Goal: Task Accomplishment & Management: Complete application form

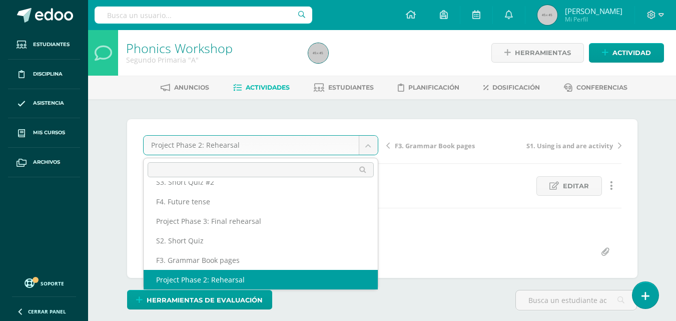
scroll to position [24, 0]
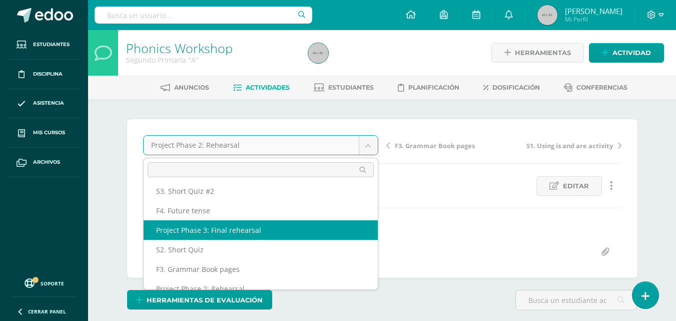
select select "/dashboard/teacher/grade-activity/47934/"
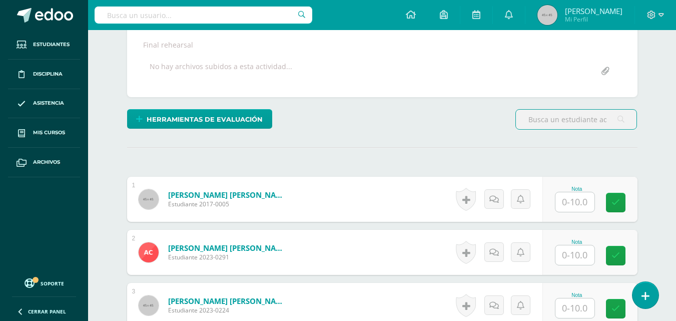
scroll to position [196, 0]
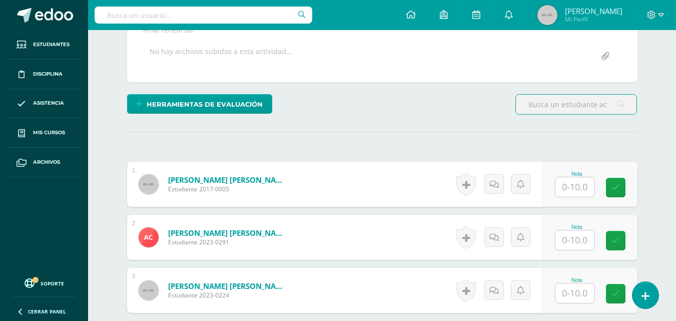
click at [582, 185] on input "text" at bounding box center [574, 187] width 39 height 20
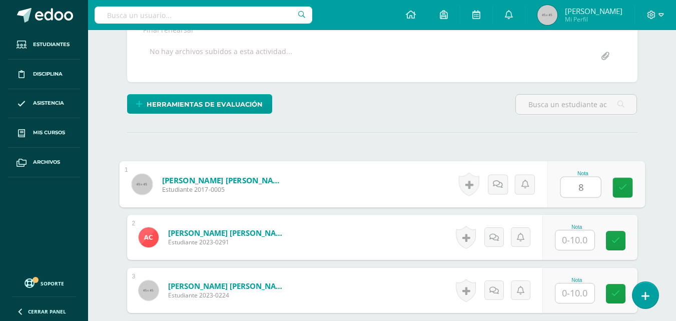
type input "8"
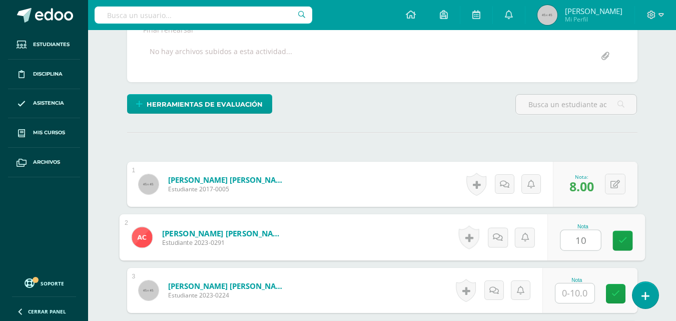
type input "10"
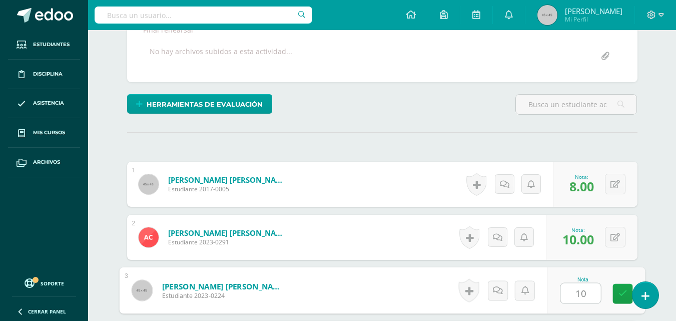
type input "10"
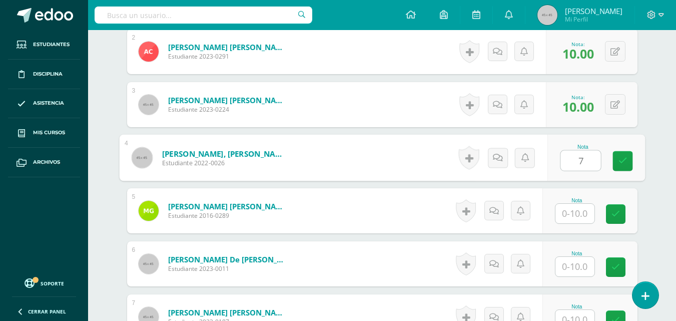
type input "7"
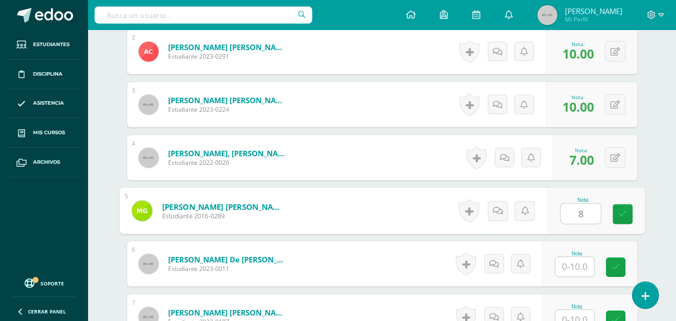
type input "8"
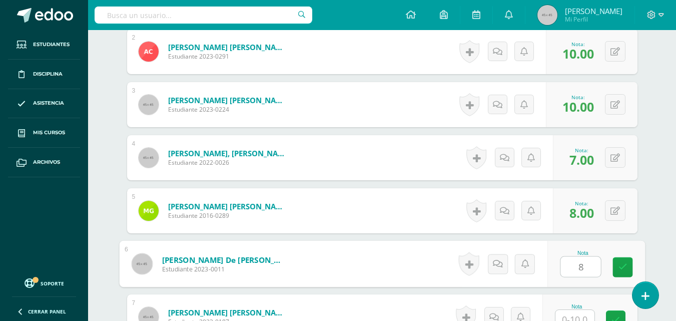
type input "8"
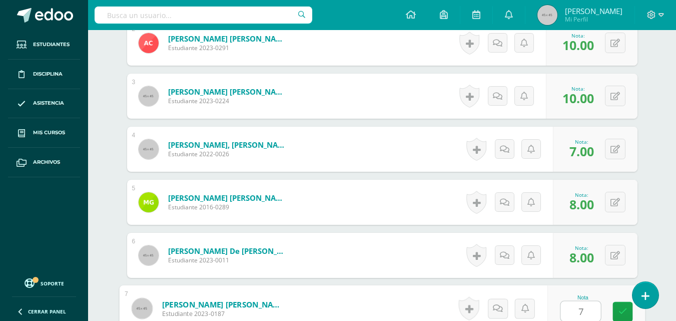
type input "7"
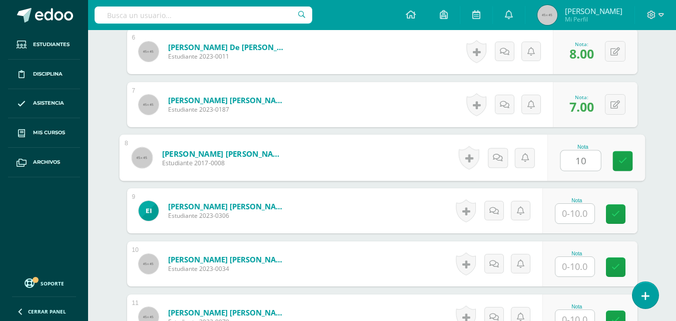
type input "10"
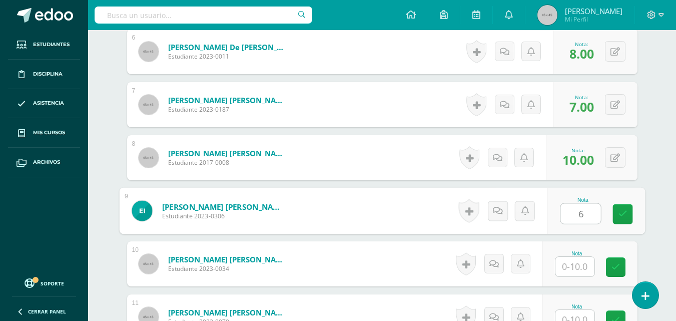
type input "6"
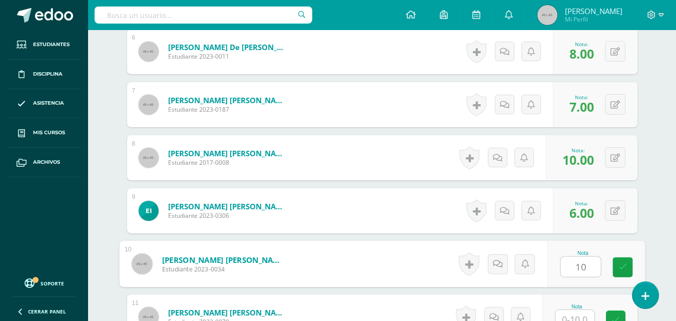
type input "10"
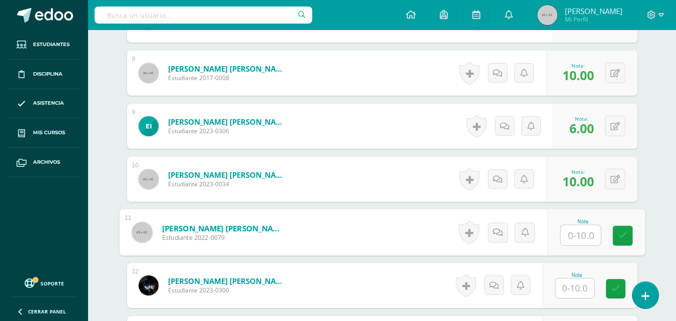
scroll to position [680, 0]
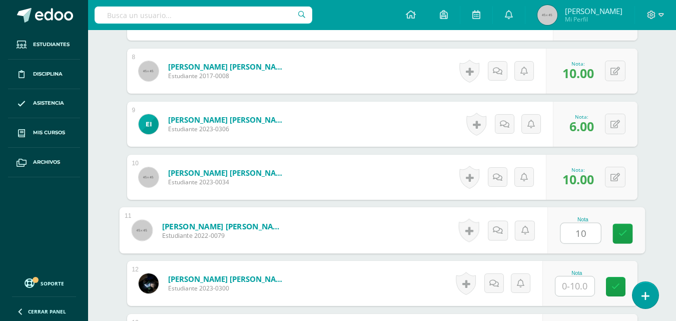
type input "10"
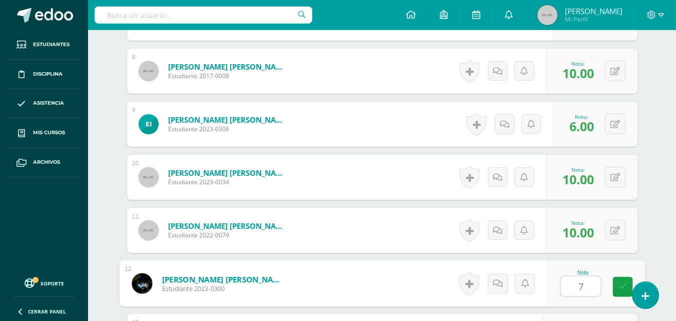
type input "7"
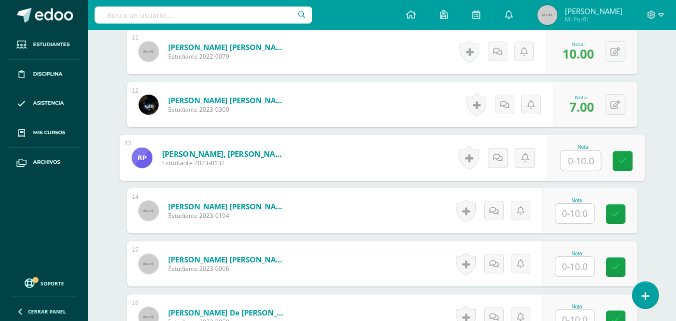
type input "1"
type input "7"
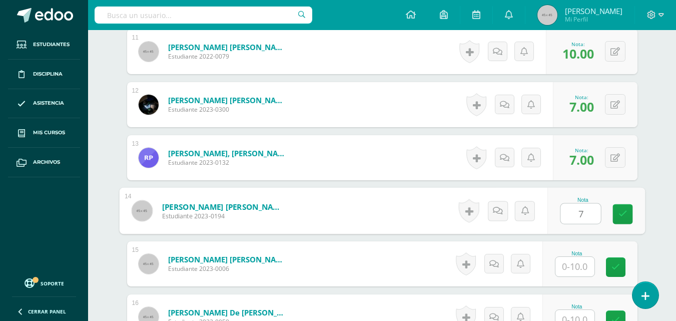
type input "7"
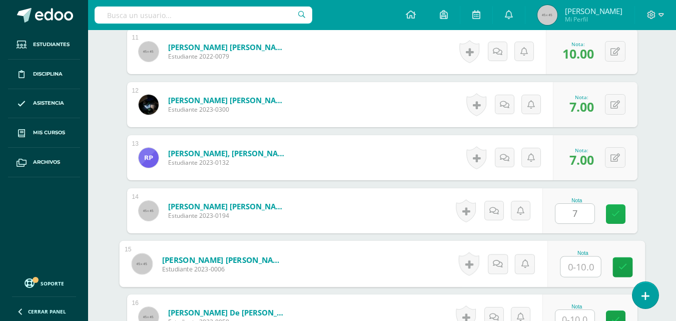
click at [616, 213] on icon at bounding box center [615, 214] width 9 height 9
type input "10"
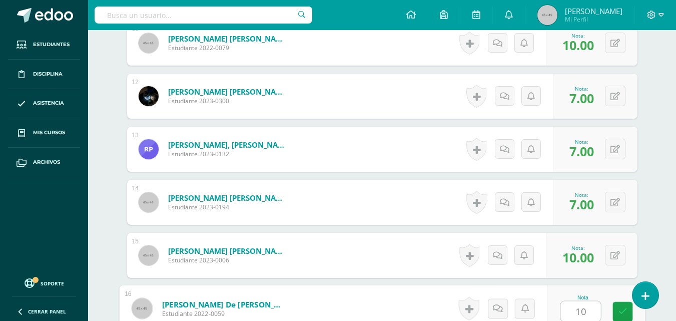
type input "10"
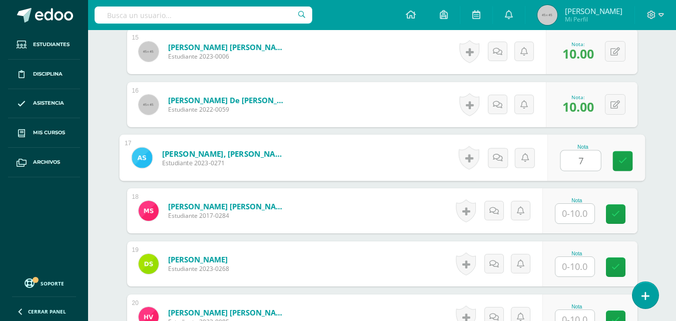
type input "7"
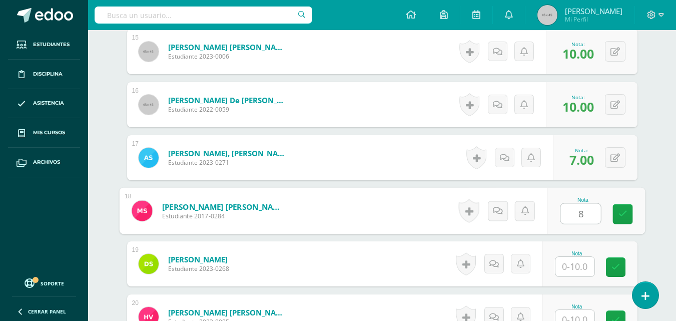
type input "8"
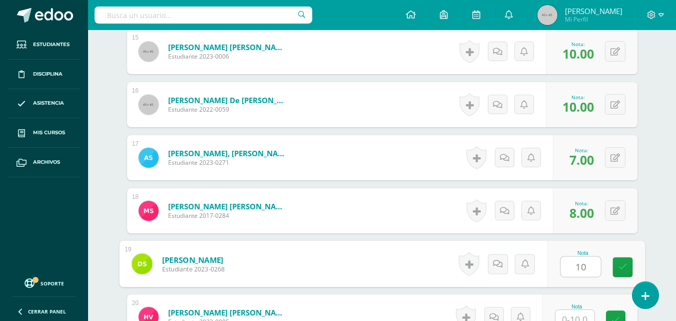
type input "10"
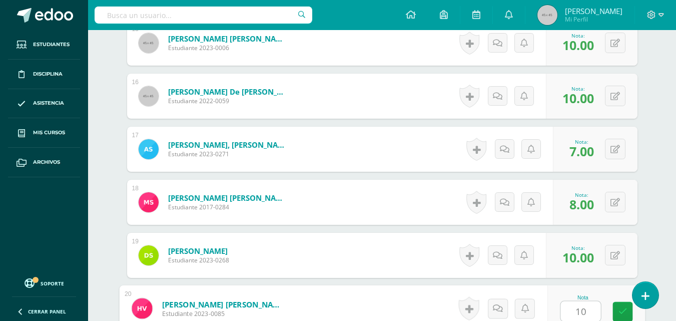
type input "10"
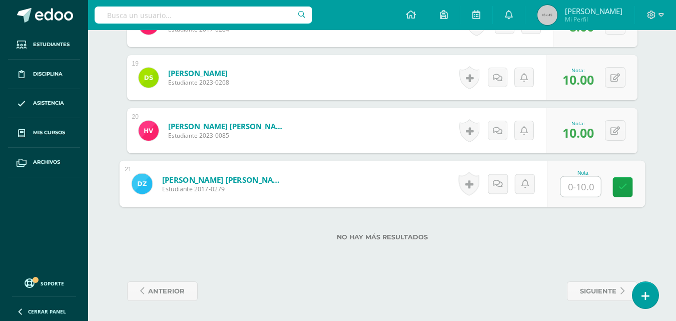
type input "6"
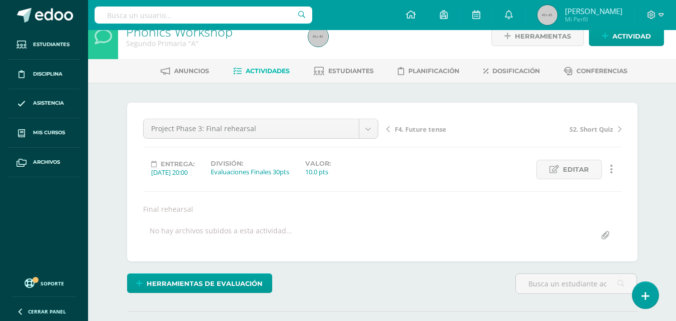
scroll to position [16, 0]
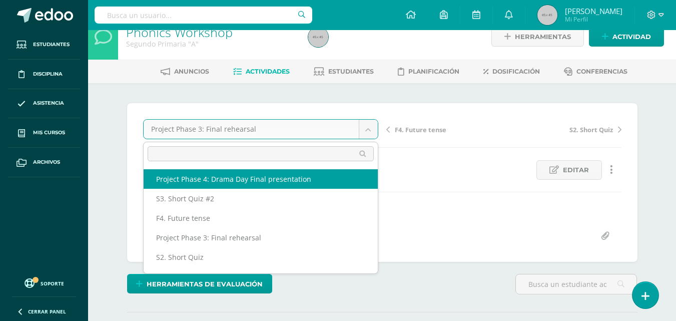
select select "/dashboard/teacher/grade-activity/47938/"
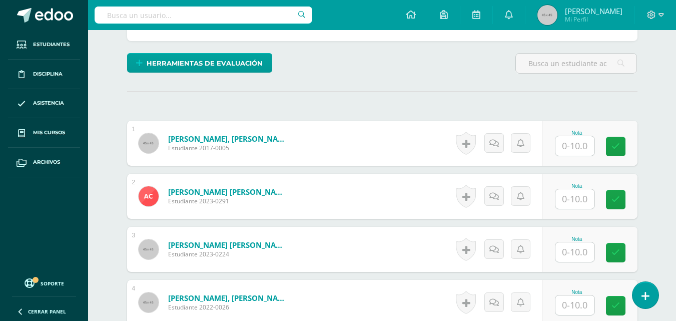
click at [573, 149] on input "text" at bounding box center [574, 146] width 39 height 20
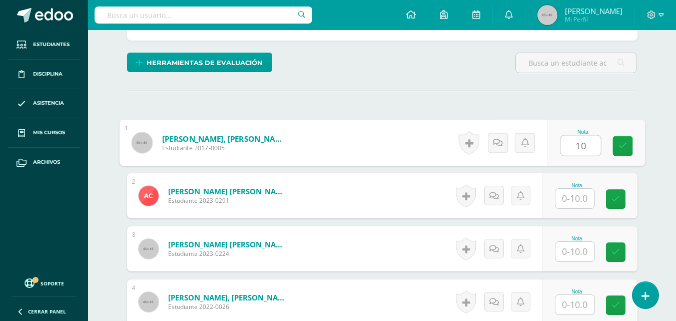
type input "10"
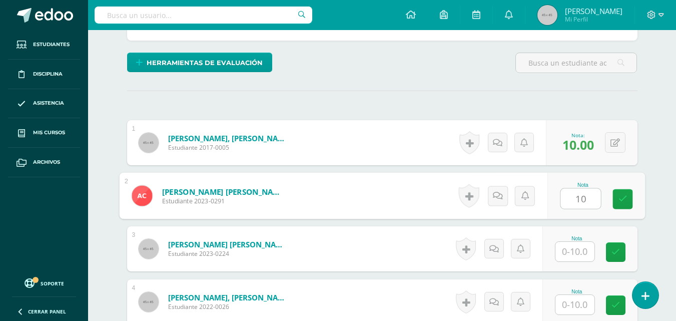
type input "10"
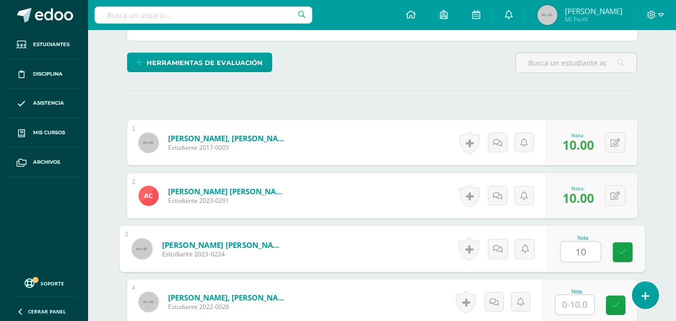
type input "10"
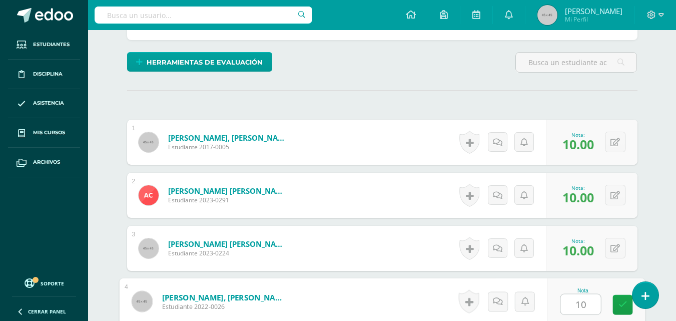
type input "10"
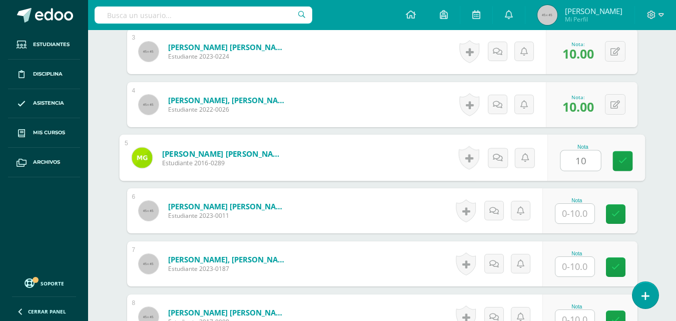
type input "10"
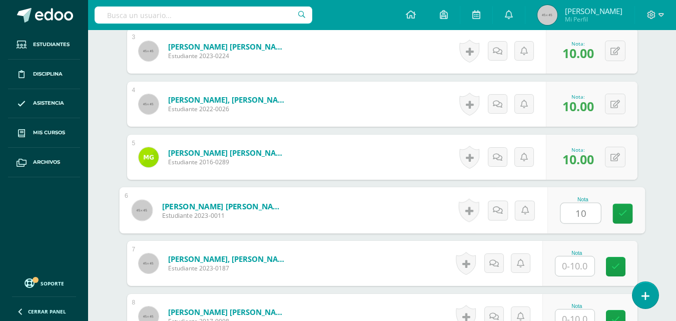
type input "10"
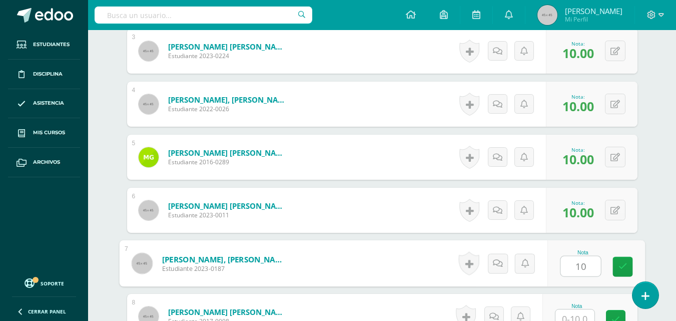
type input "10"
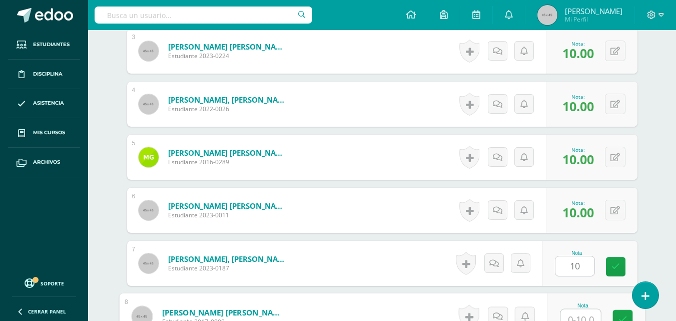
scroll to position [443, 0]
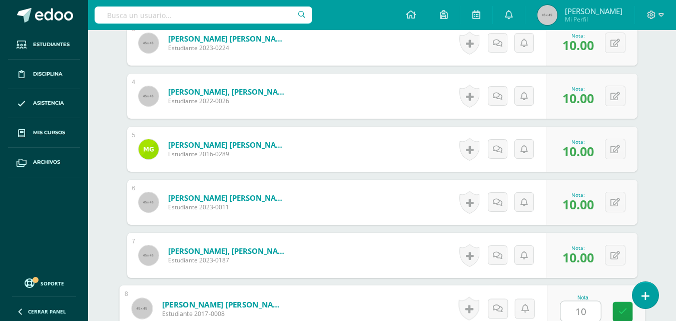
type input "10"
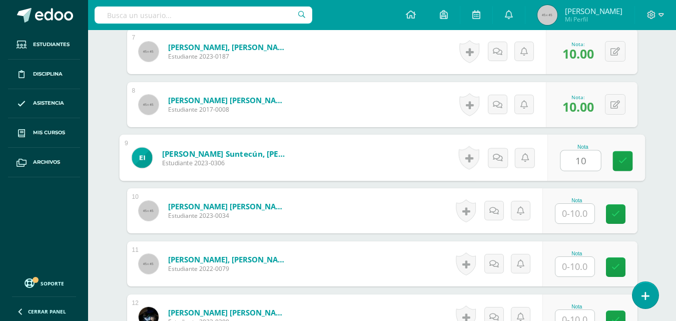
type input "10"
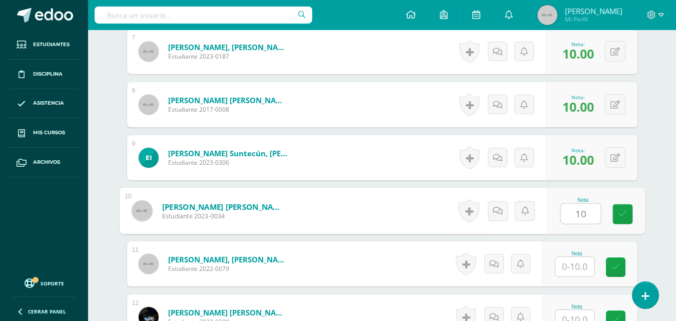
type input "10"
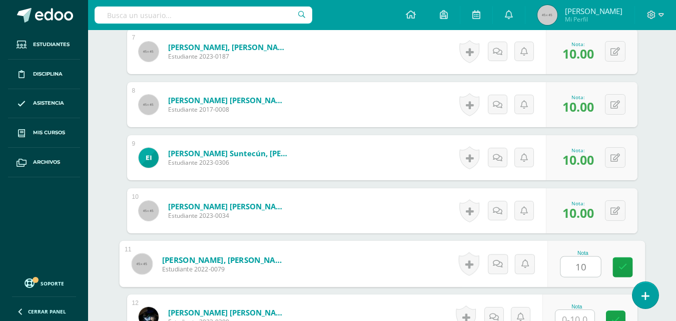
type input "10"
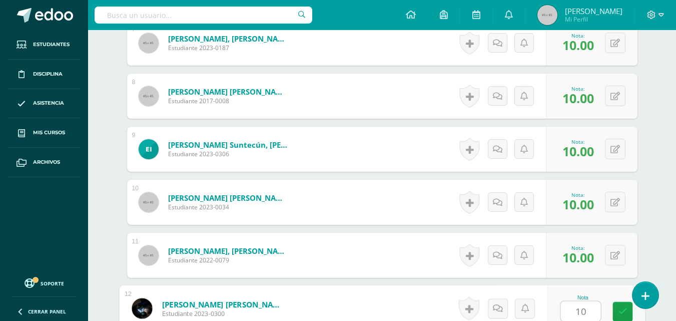
type input "10"
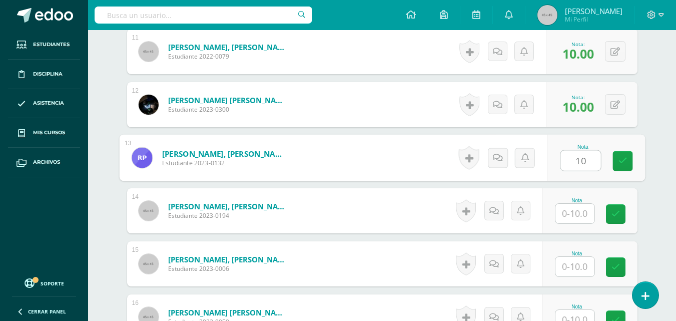
type input "10"
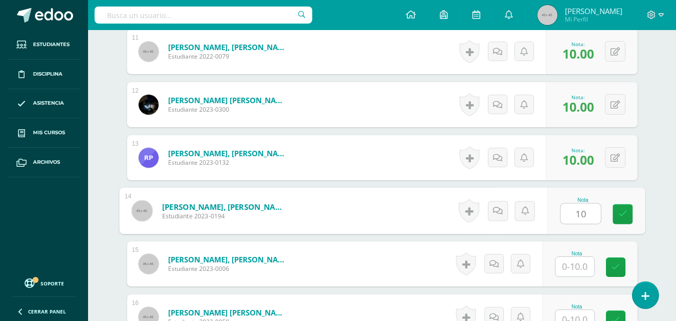
type input "10"
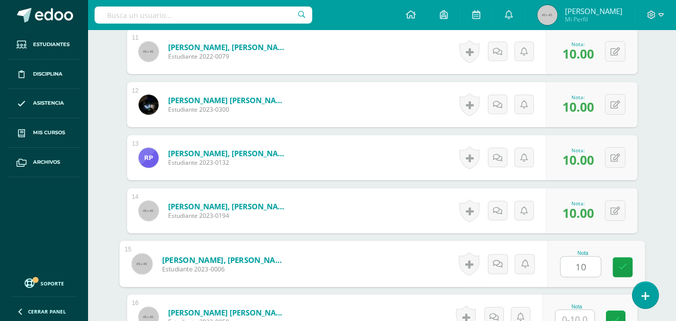
type input "10"
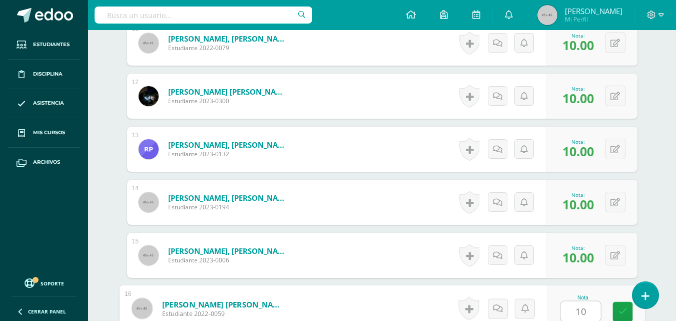
type input "10"
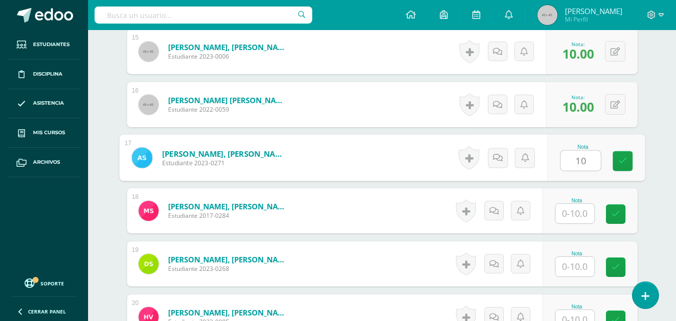
type input "10"
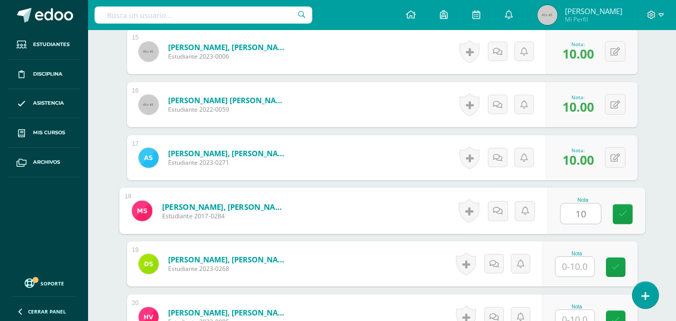
type input "10"
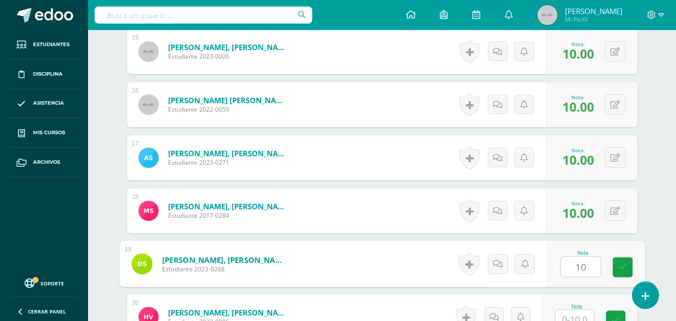
type input "10"
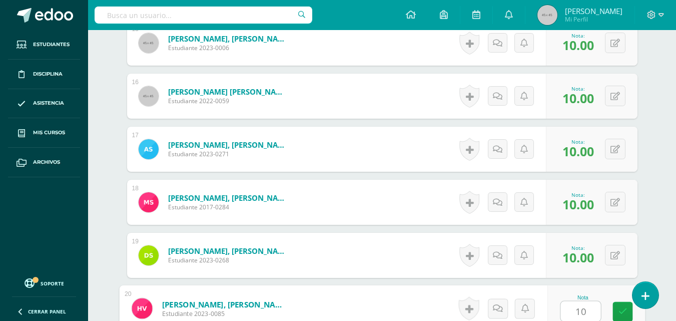
type input "10"
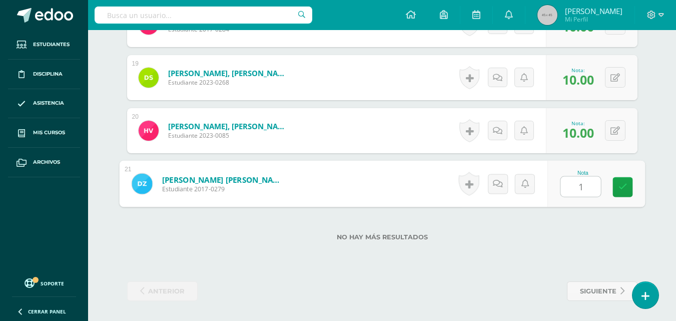
type input "10"
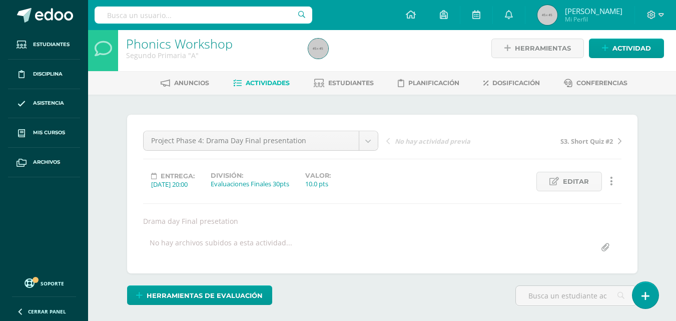
scroll to position [0, 0]
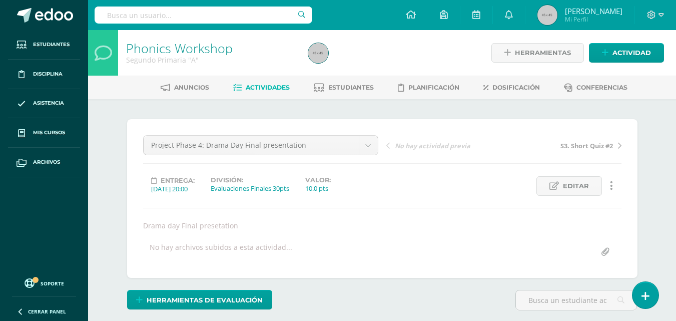
click at [143, 86] on ul "Anuncios Actividades Estudiantes Planificación Dosificación Conferencias" at bounding box center [394, 87] width 588 height 17
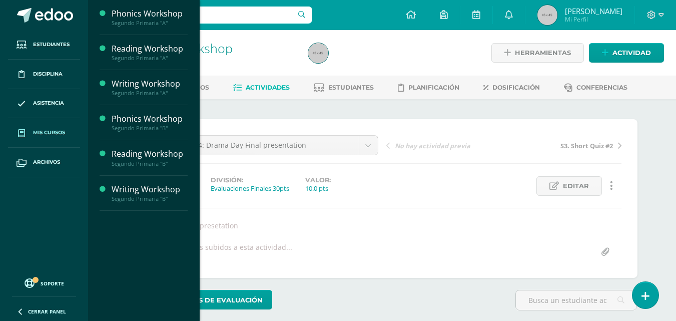
click at [44, 131] on span "Mis cursos" at bounding box center [49, 133] width 32 height 8
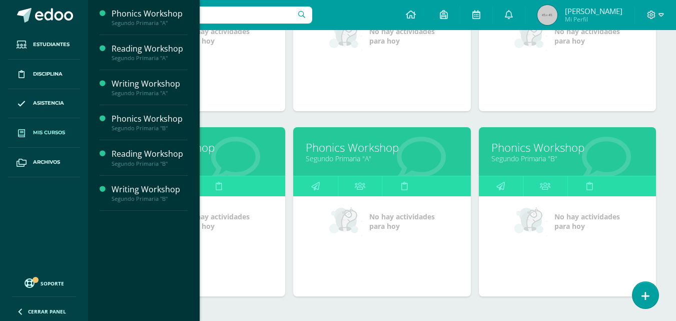
scroll to position [245, 0]
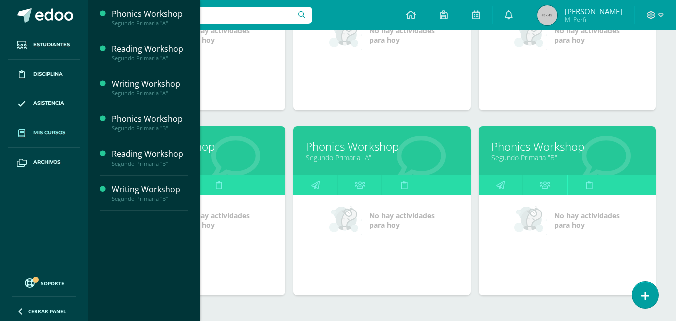
click at [559, 150] on link "Phonics Workshop" at bounding box center [567, 147] width 152 height 16
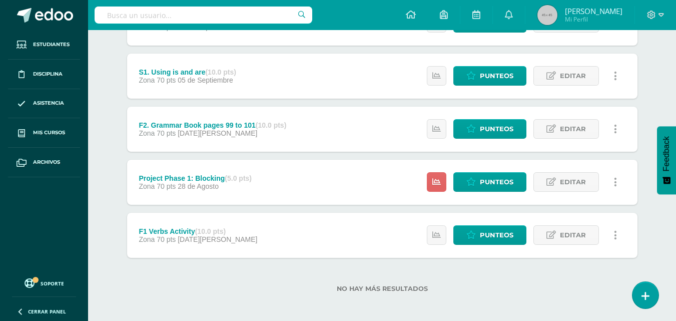
scroll to position [435, 0]
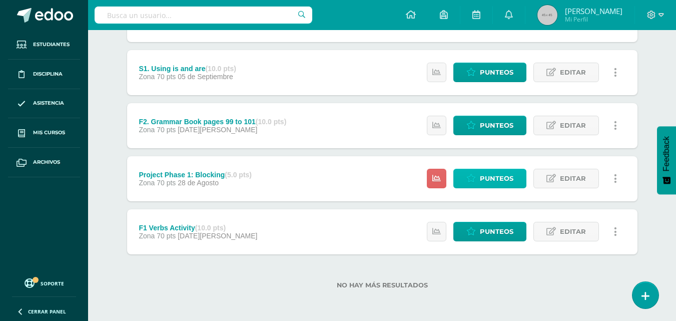
click at [490, 184] on span "Punteos" at bounding box center [497, 178] width 34 height 19
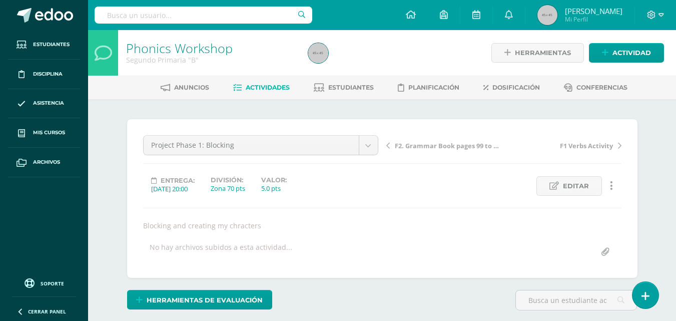
click at [401, 200] on div "Project Phase 1: Blocking Project Phase 4: Final presentation S3. Grammar Book …" at bounding box center [382, 198] width 478 height 127
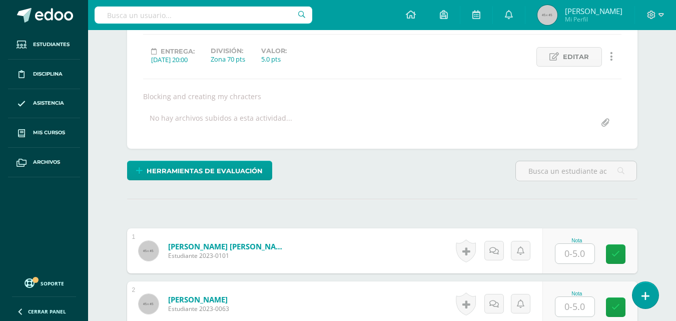
scroll to position [130, 0]
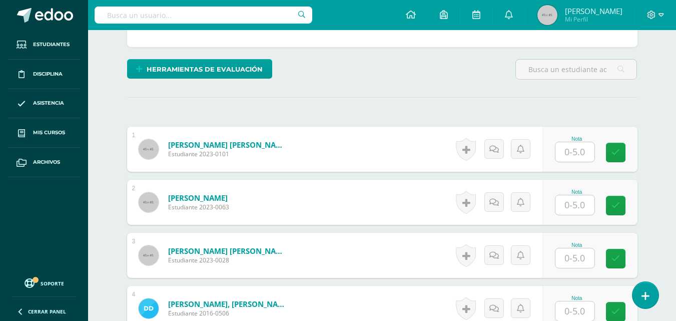
click at [505, 192] on div "Historial de actividad No hay historial para esta actividad Agregar Comentarios…" at bounding box center [497, 202] width 90 height 45
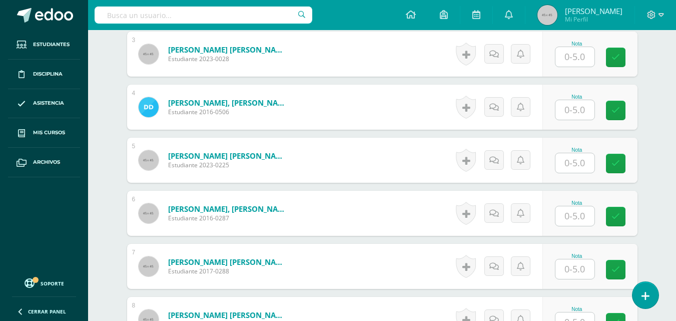
click at [505, 192] on div "Historial de actividad No hay historial para esta actividad Agregar Comentarios…" at bounding box center [497, 213] width 90 height 45
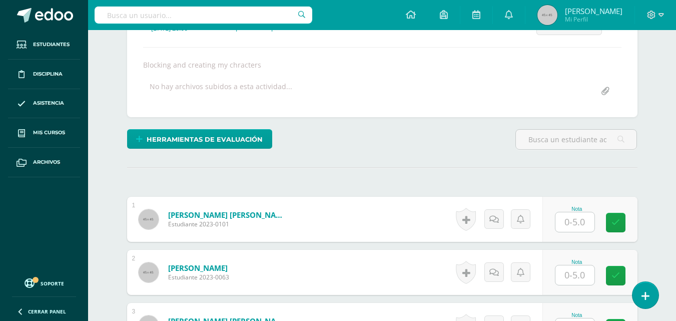
scroll to position [175, 0]
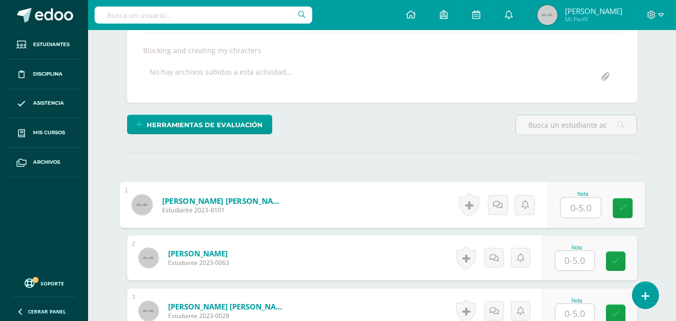
click at [573, 210] on input "text" at bounding box center [580, 208] width 40 height 20
type input "5"
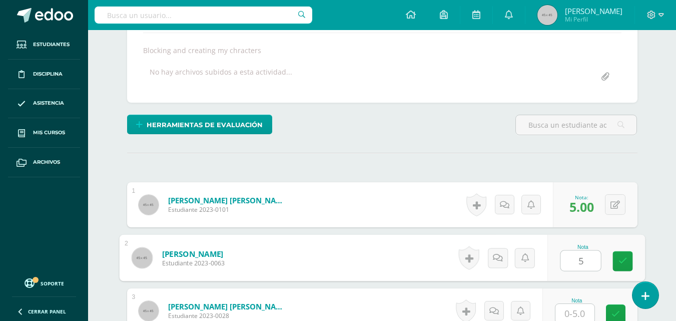
type input "5"
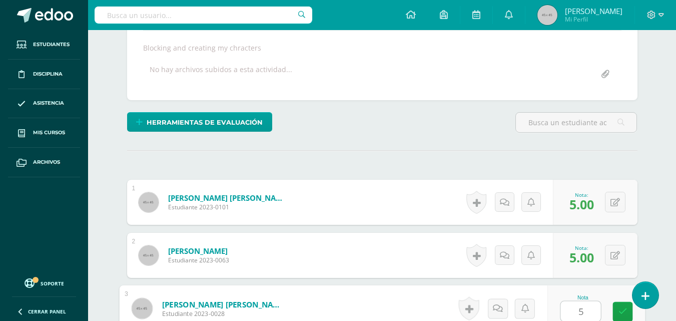
type input "5"
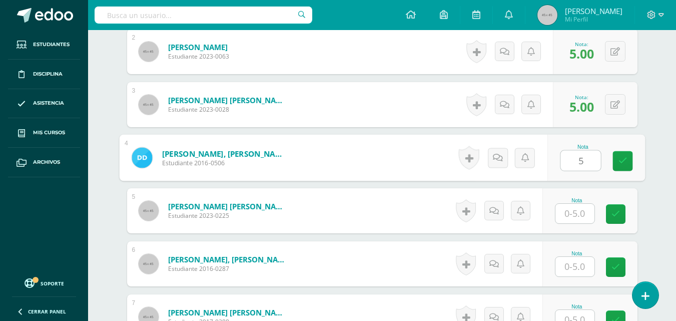
type input "5"
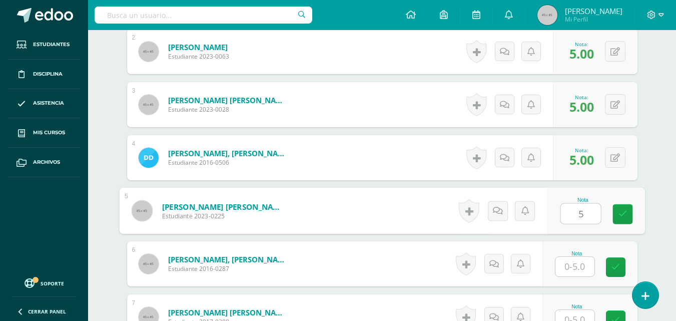
type input "5"
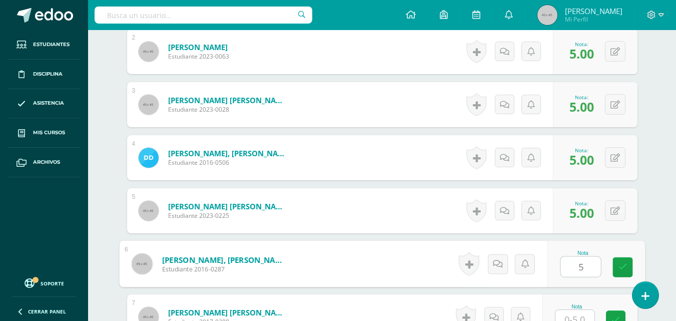
type input "5"
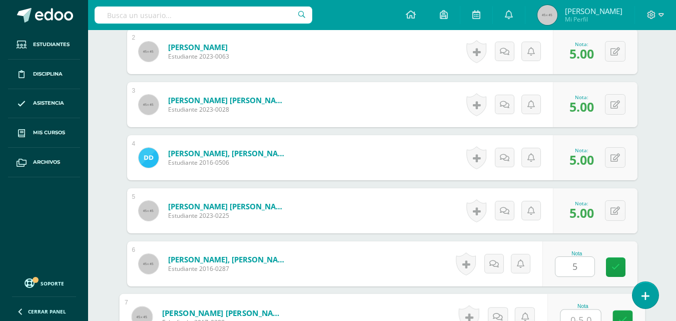
scroll to position [390, 0]
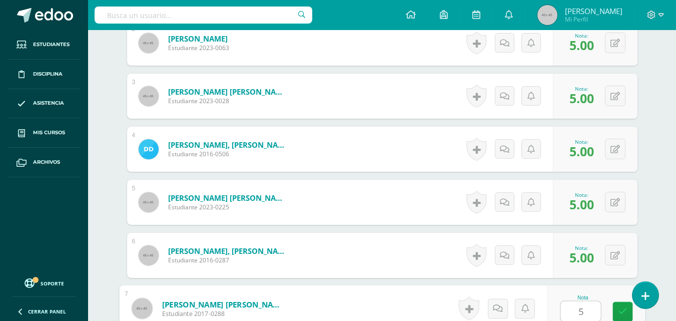
type input "5"
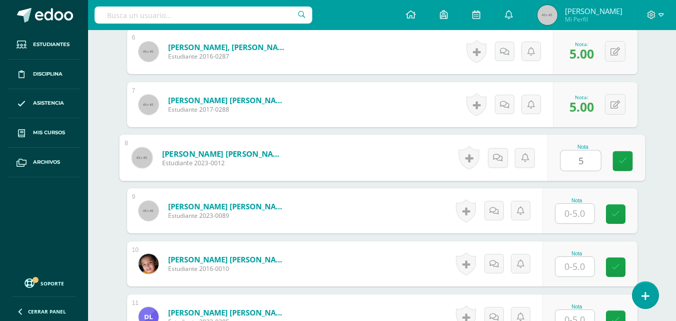
type input "5"
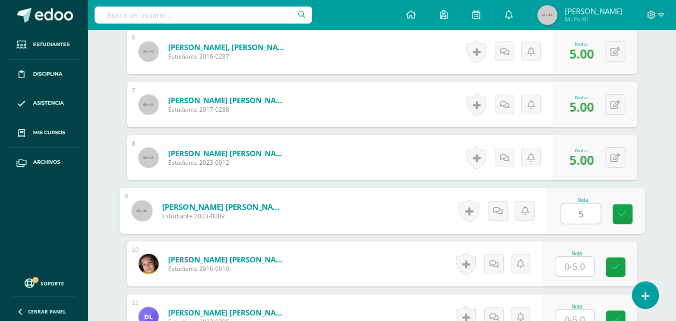
type input "5"
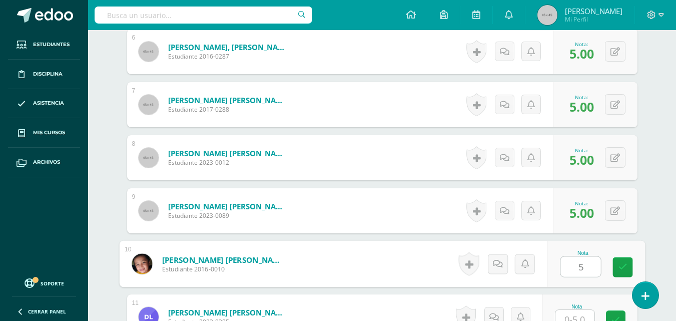
type input "5"
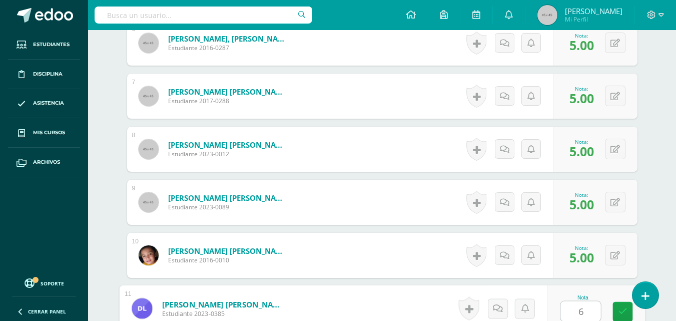
scroll to position [805, 0]
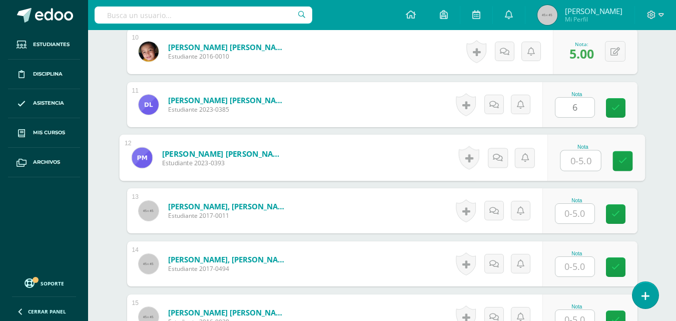
type input "0"
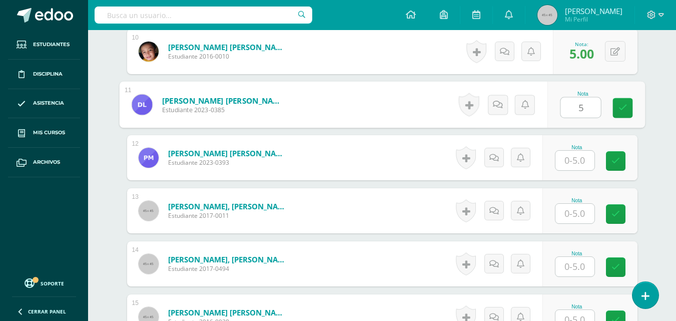
type input "5"
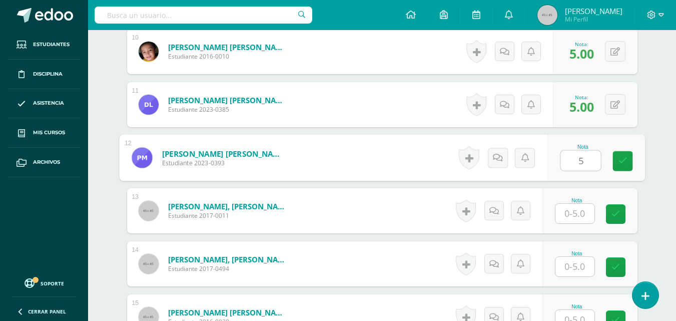
type input "5"
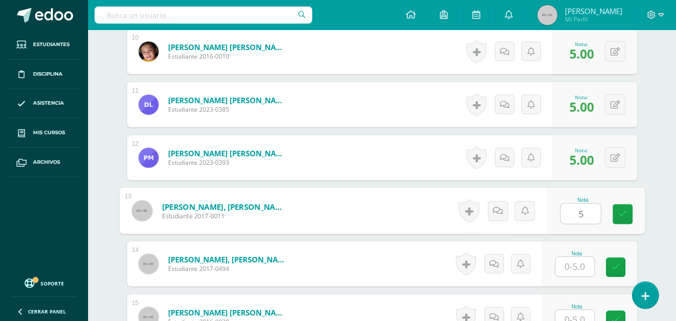
type input "5"
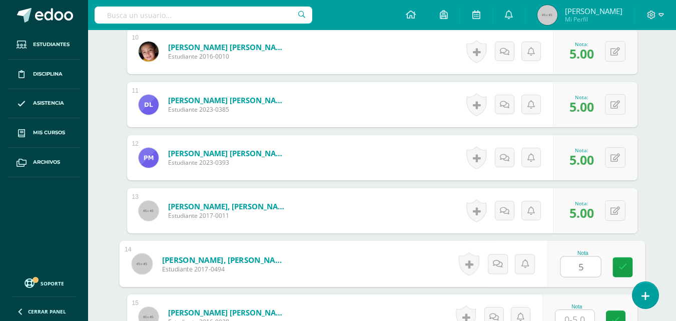
type input "5"
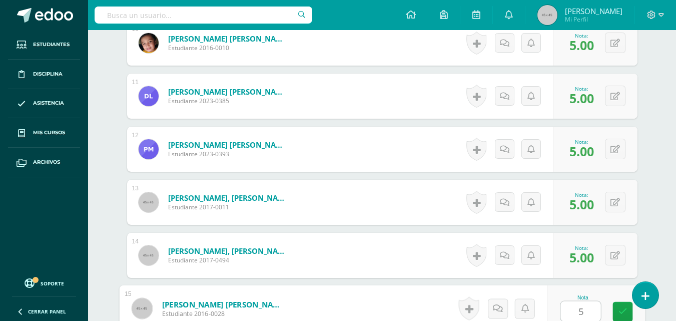
type input "5"
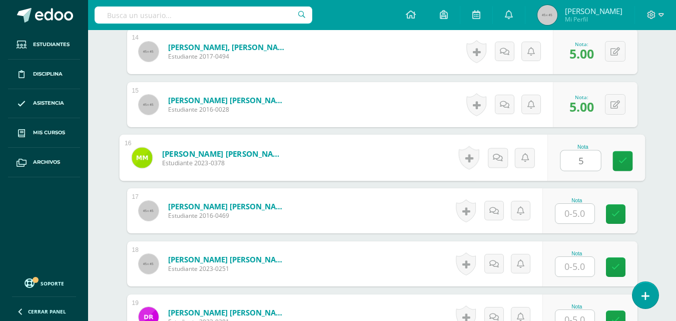
type input "5"
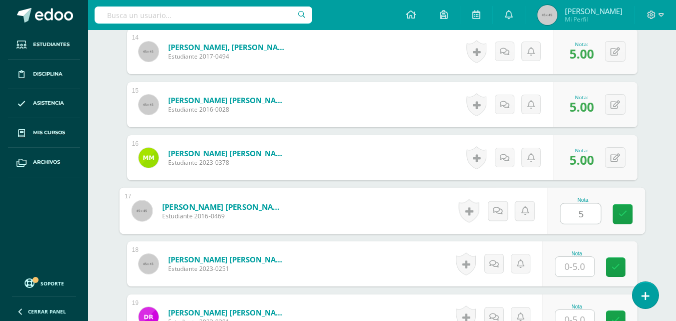
type input "5"
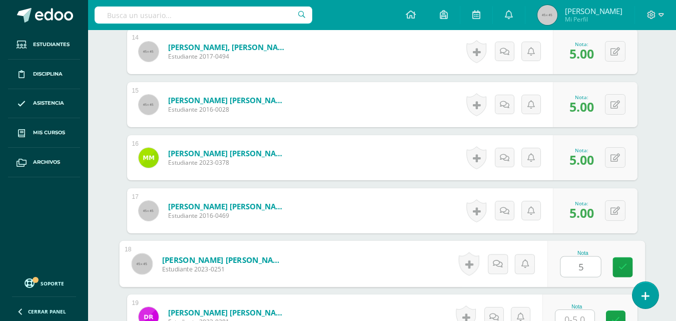
type input "5"
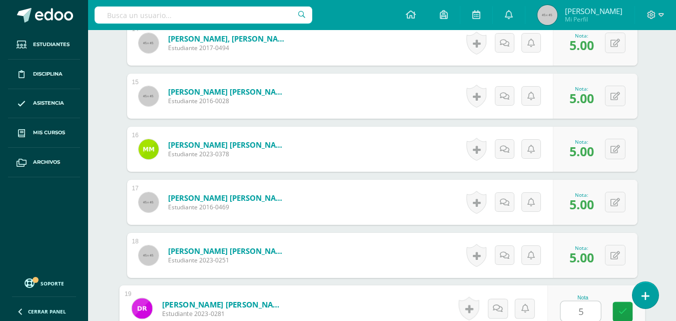
type input "5"
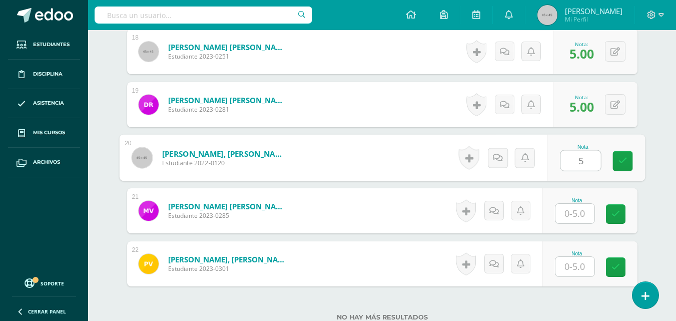
type input "5"
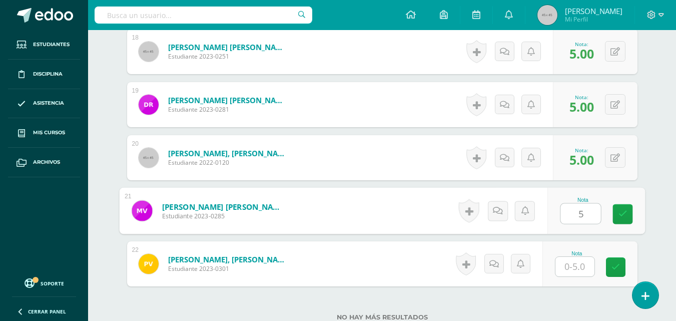
type input "5"
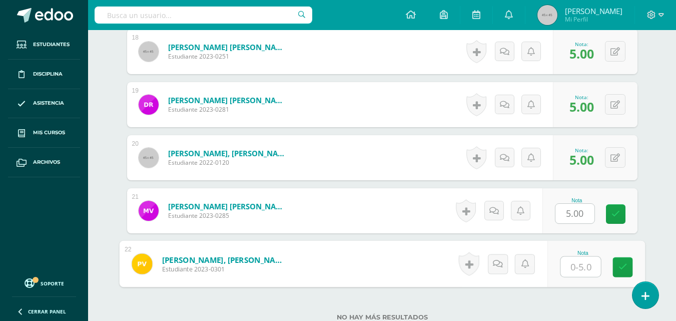
type input "5"
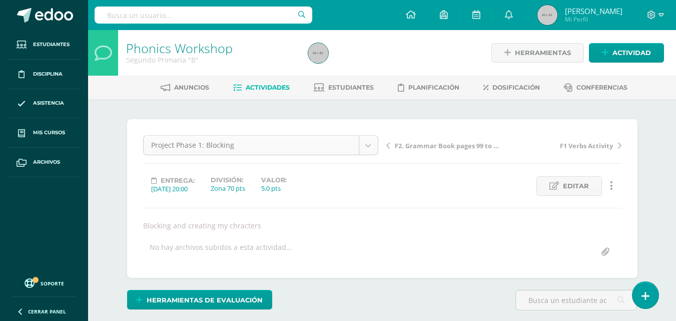
scroll to position [72, 0]
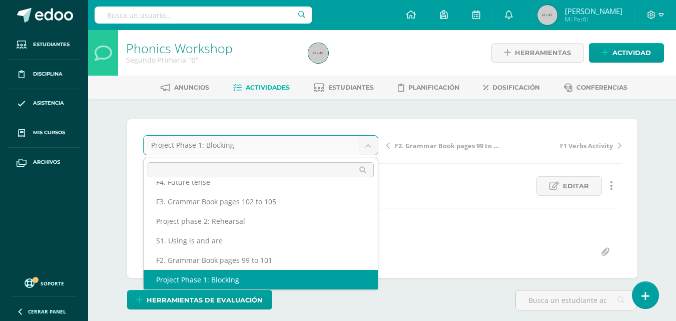
scroll to position [63, 0]
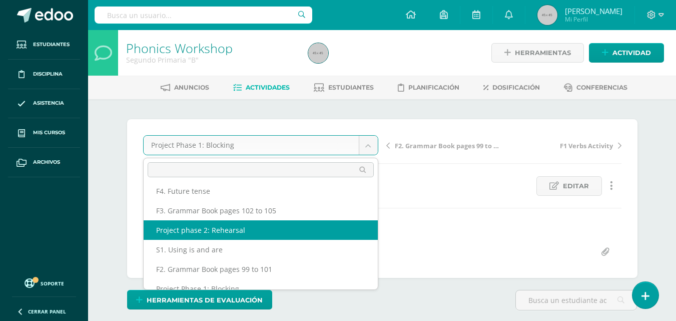
select select "/dashboard/teacher/grade-activity/47948/"
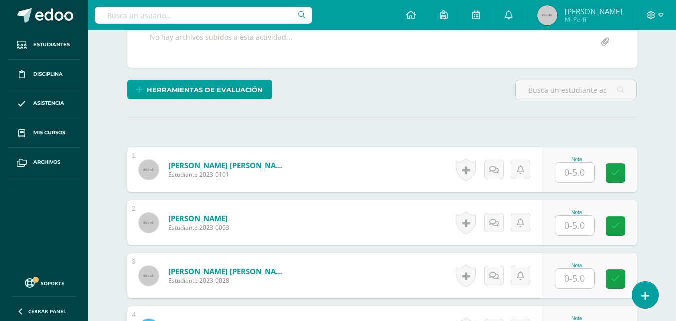
scroll to position [211, 0]
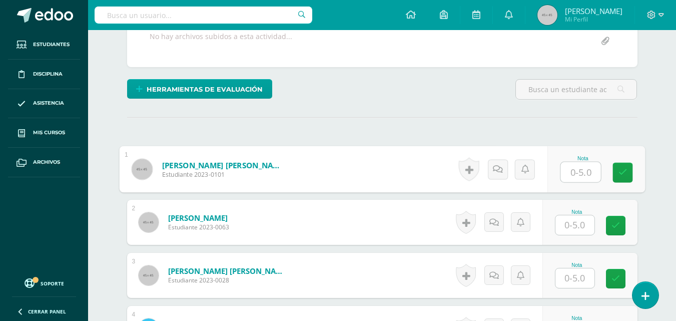
click at [578, 170] on input "text" at bounding box center [580, 172] width 40 height 20
type input "5"
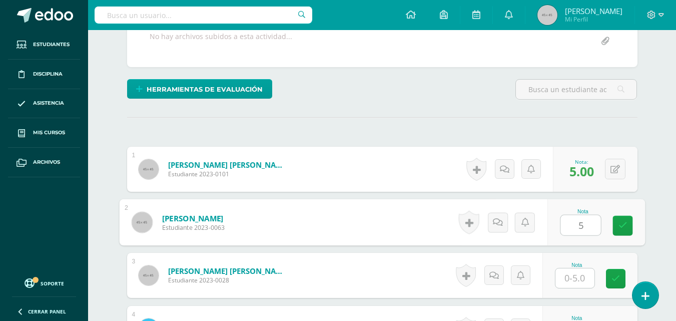
type input "5"
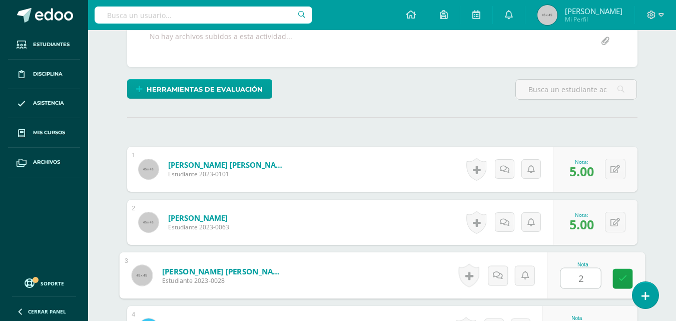
type input "2"
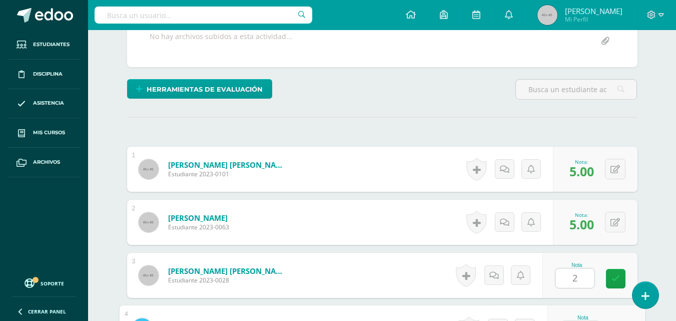
scroll to position [381, 0]
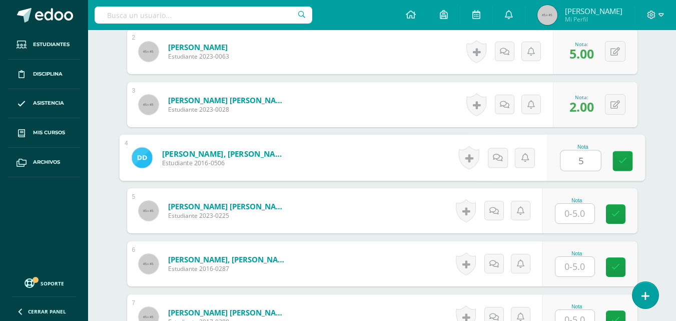
type input "5"
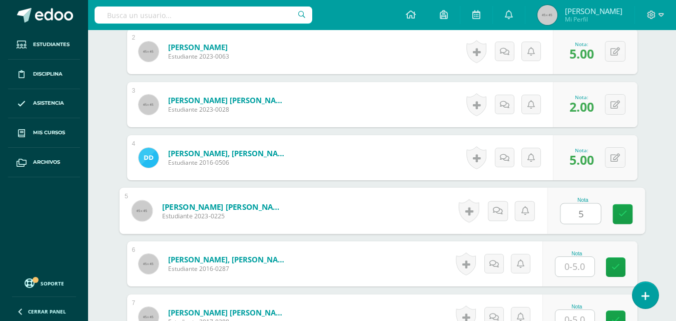
type input "5"
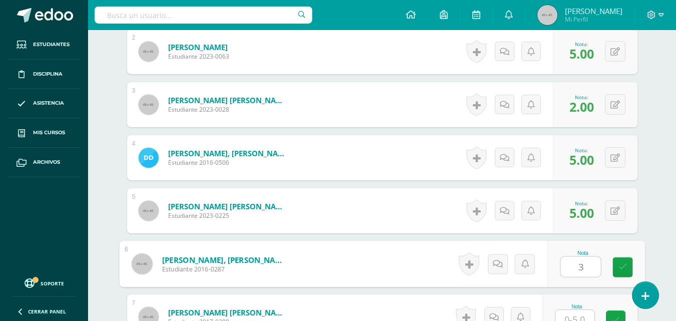
type input "3"
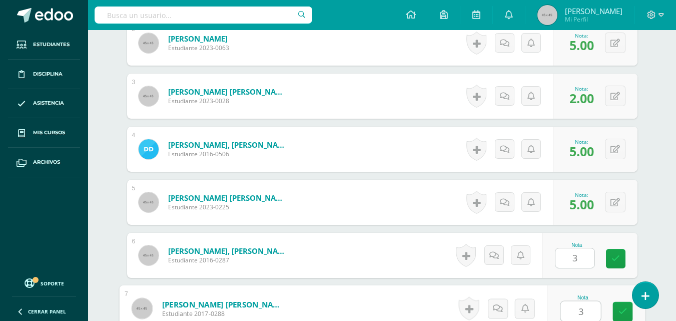
type input "3"
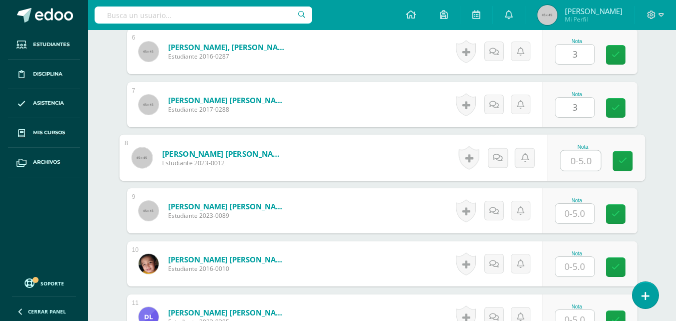
type input "1"
type input "5"
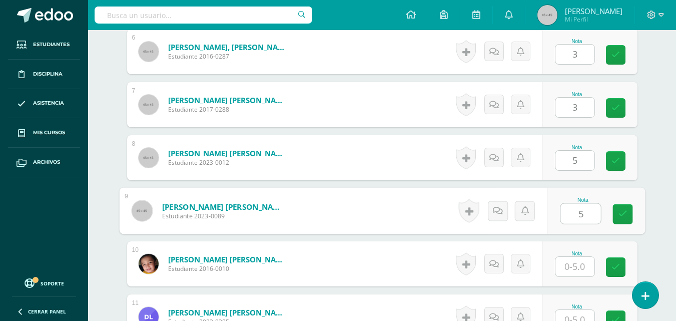
type input "5"
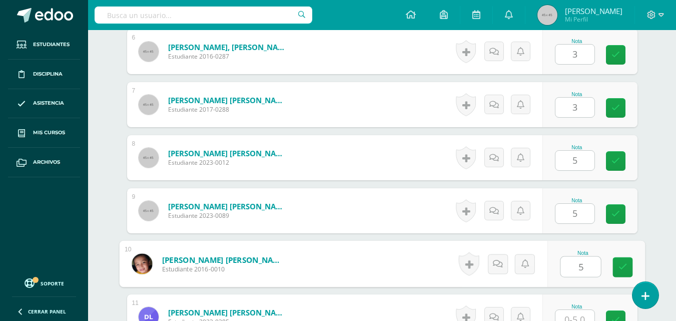
type input "5"
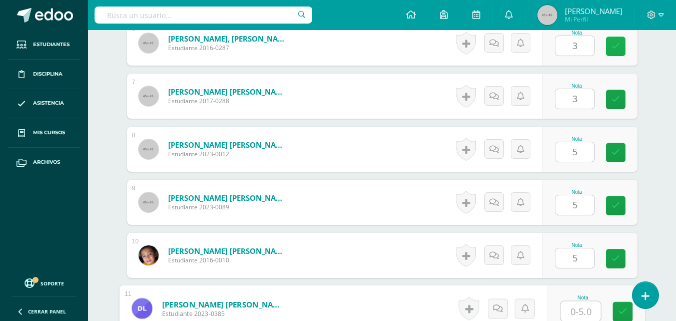
click at [612, 45] on icon at bounding box center [615, 46] width 9 height 9
click at [414, 13] on div "Configuración Cerrar sesión Andrea Mi Perfil Avisos 530 avisos sin leer Avisos …" at bounding box center [382, 15] width 588 height 30
click at [614, 52] on link at bounding box center [616, 47] width 20 height 20
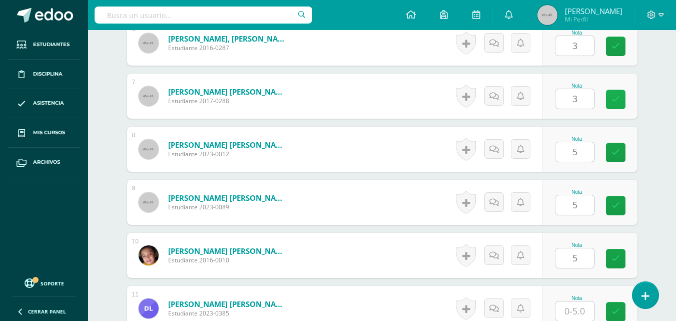
click at [615, 97] on icon at bounding box center [615, 99] width 9 height 9
click at [614, 156] on icon at bounding box center [615, 152] width 9 height 9
click at [616, 200] on link at bounding box center [616, 206] width 20 height 20
click at [606, 258] on link at bounding box center [616, 259] width 20 height 20
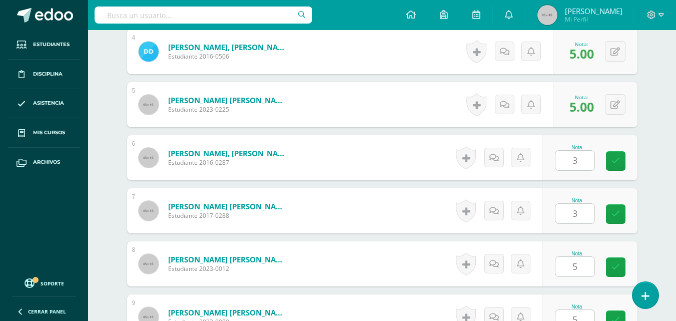
scroll to position [490, 0]
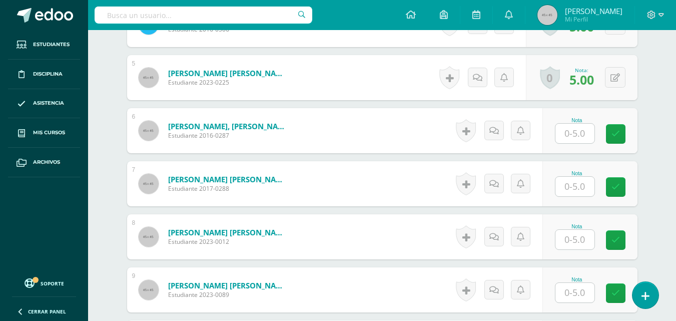
scroll to position [515, 0]
click at [572, 129] on input "text" at bounding box center [574, 133] width 39 height 20
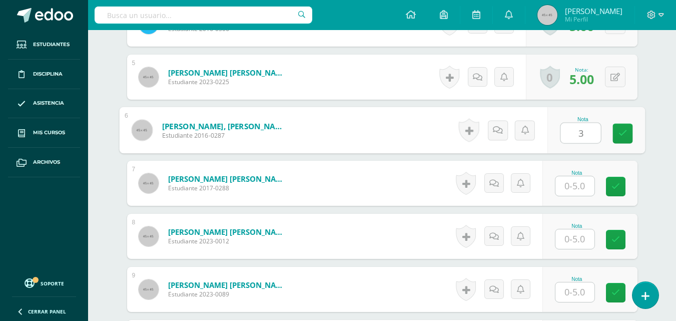
type input "3"
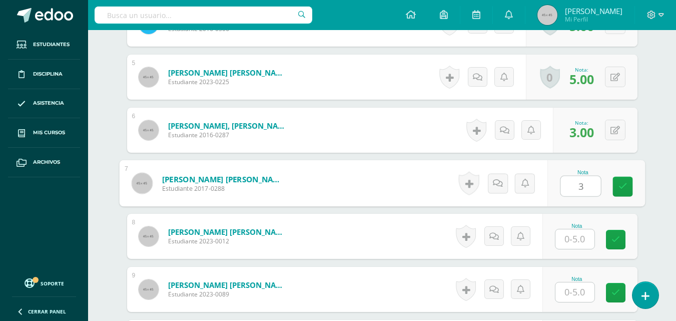
type input "3"
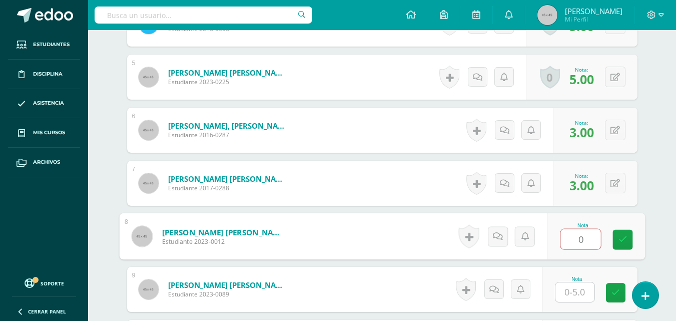
type input "1"
type input "5"
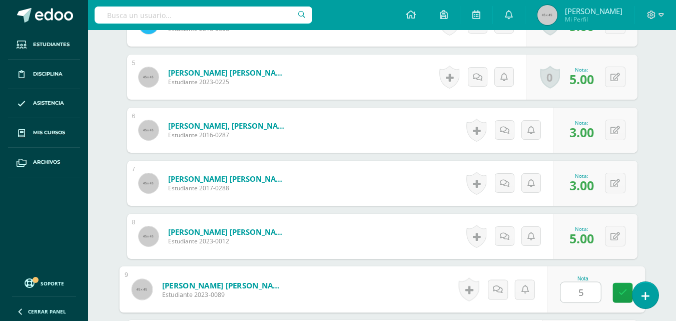
type input "5"
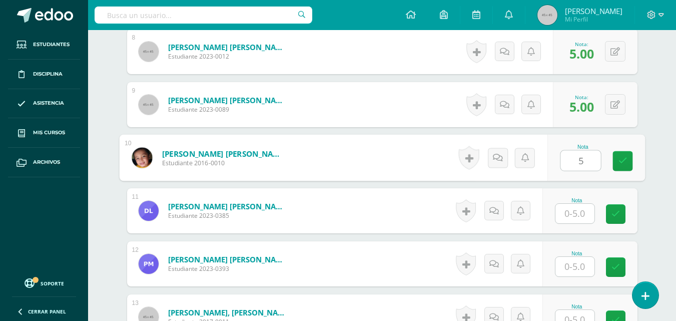
type input "5"
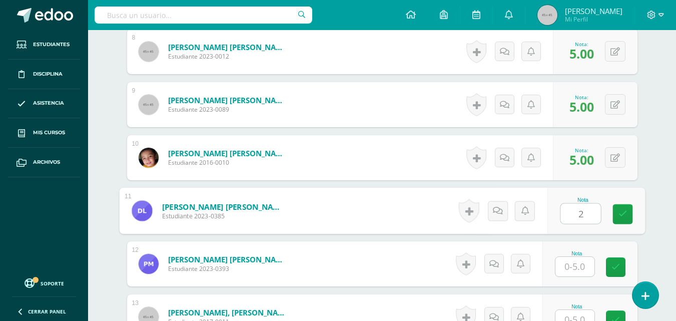
type input "2"
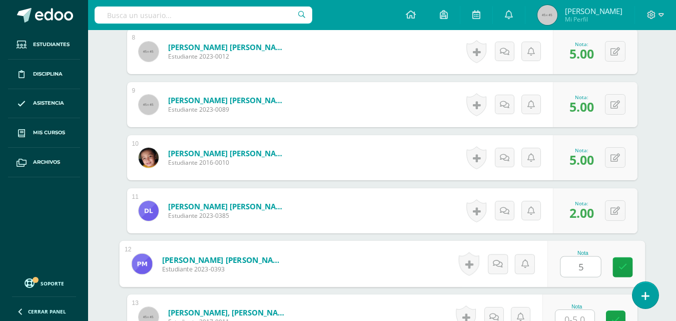
type input "5"
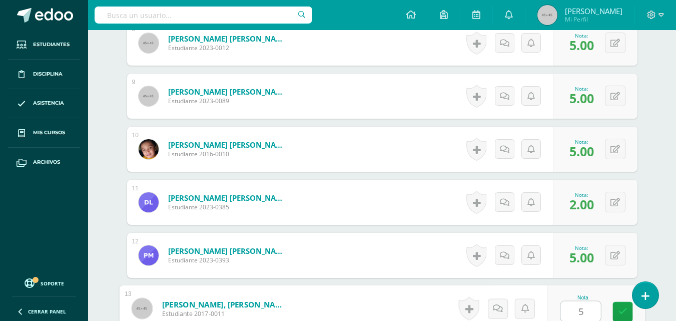
type input "5"
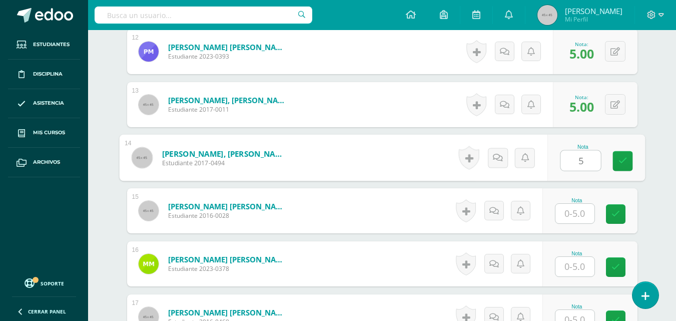
type input "5"
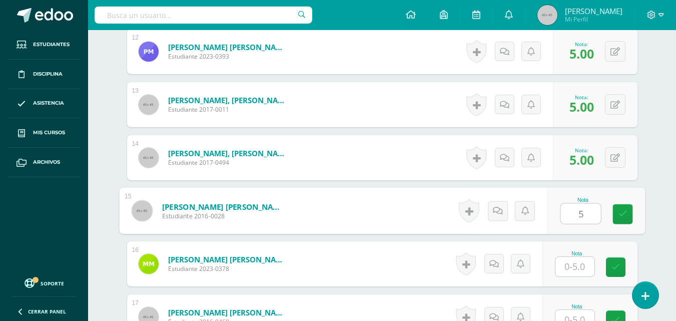
type input "5"
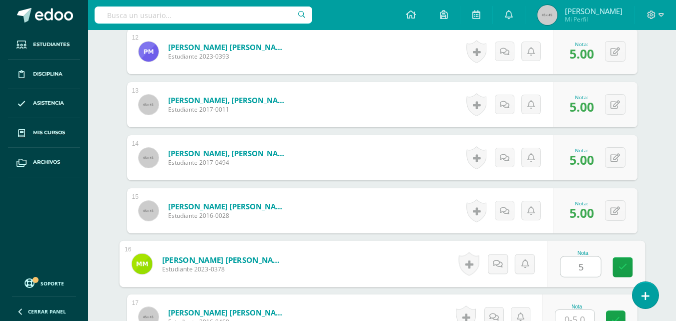
type input "5"
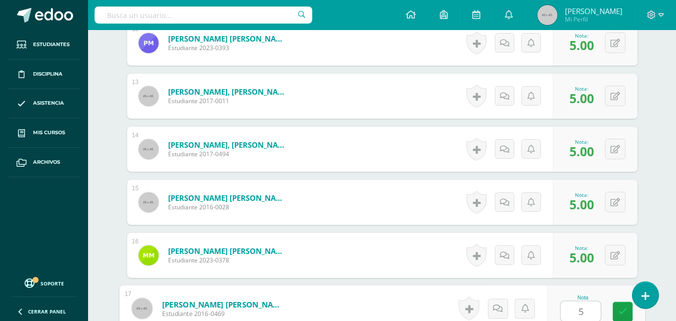
type input "5"
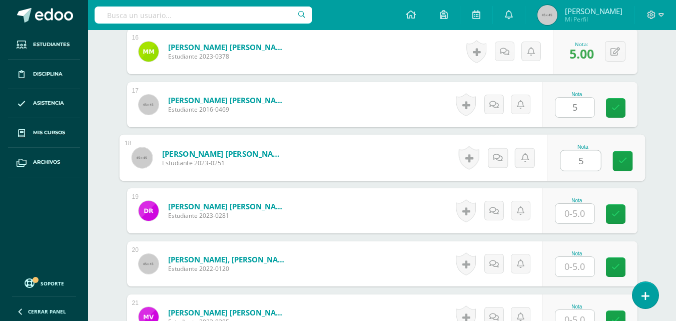
type input "5"
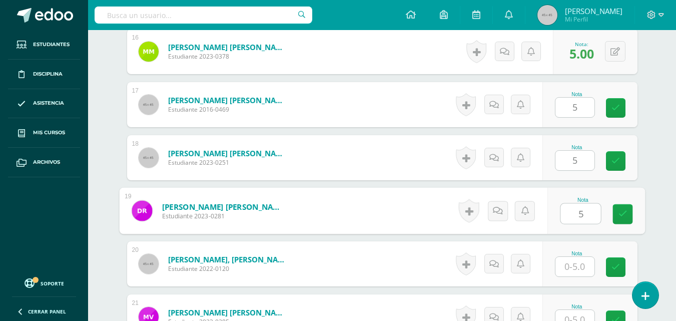
type input "5"
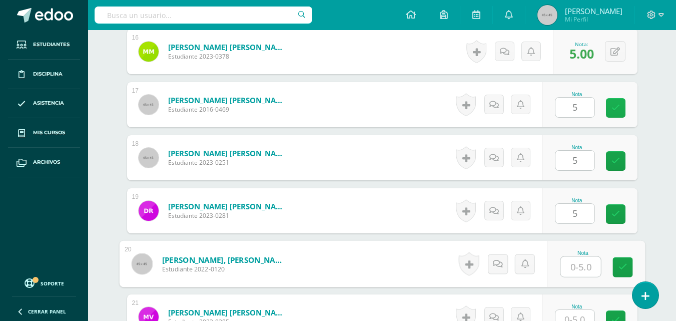
click at [621, 106] on link at bounding box center [616, 108] width 20 height 20
click at [613, 164] on icon at bounding box center [615, 161] width 9 height 9
click at [617, 214] on icon at bounding box center [615, 214] width 9 height 9
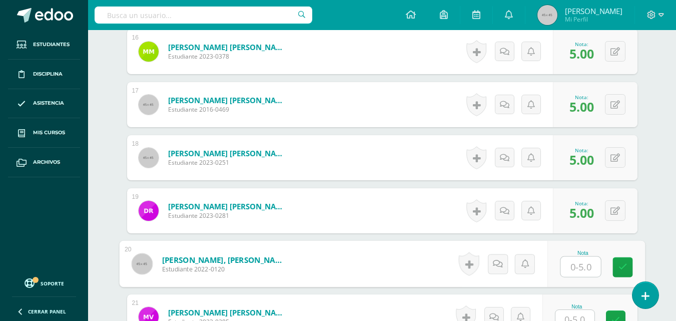
scroll to position [1248, 0]
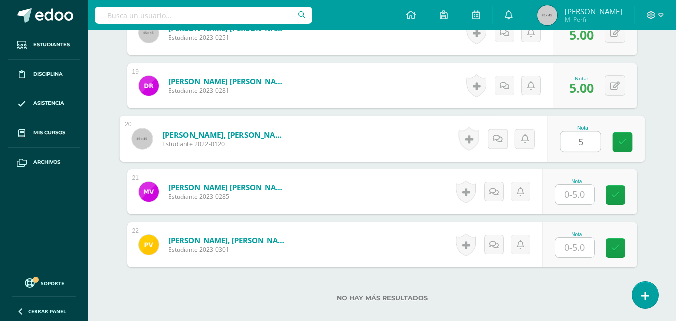
type input "5"
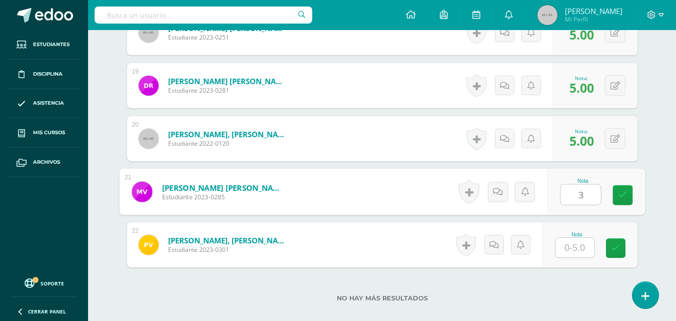
type input "3"
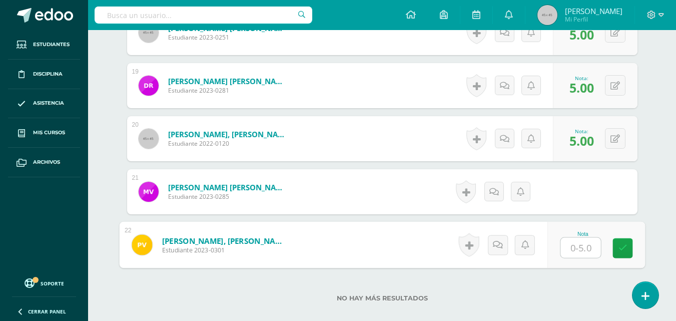
type input "3"
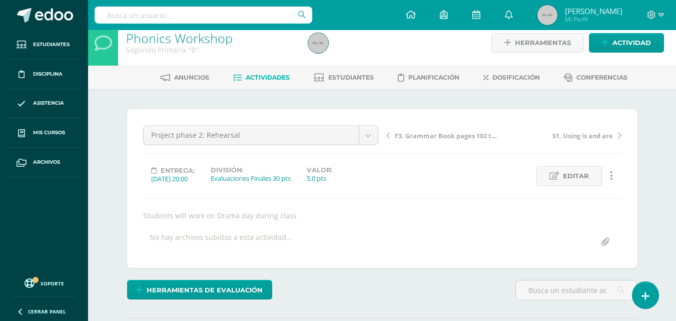
scroll to position [0, 0]
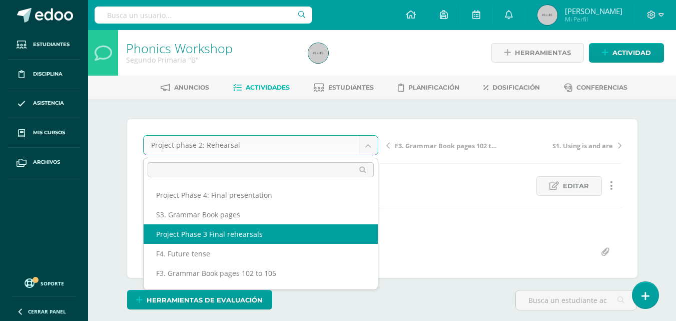
select select "/dashboard/teacher/grade-activity/47949/"
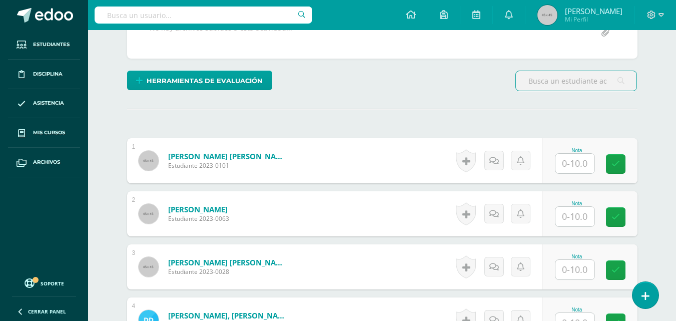
scroll to position [220, 0]
click at [578, 165] on input "text" at bounding box center [574, 163] width 39 height 20
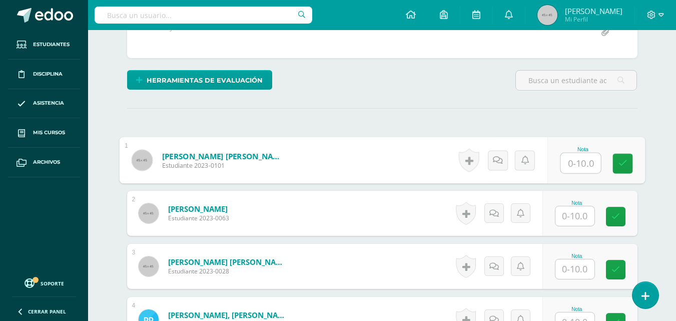
scroll to position [220, 0]
type input "8"
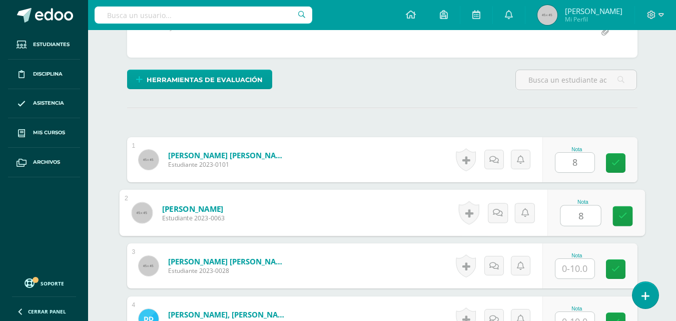
type input "8"
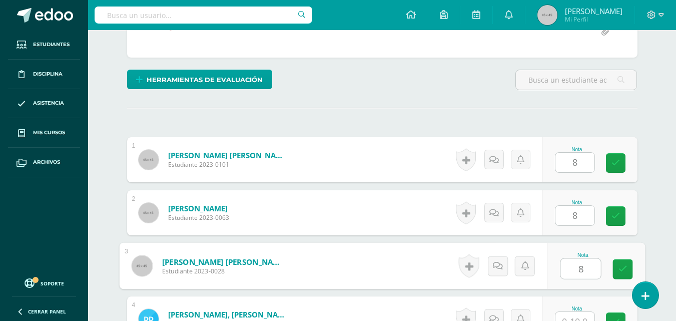
type input "8"
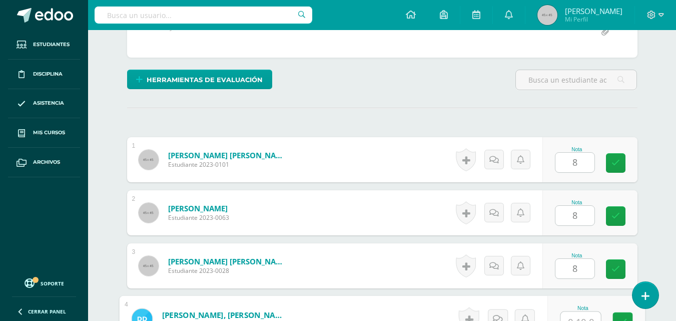
scroll to position [231, 0]
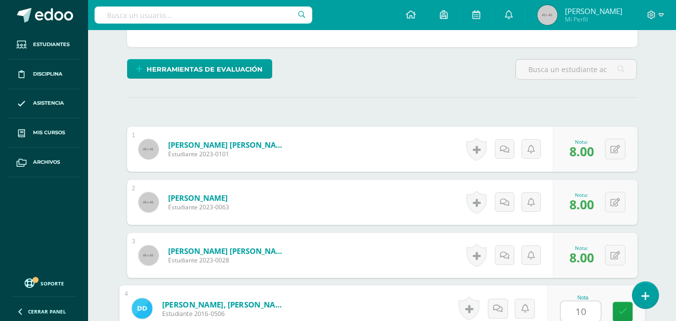
type input "10"
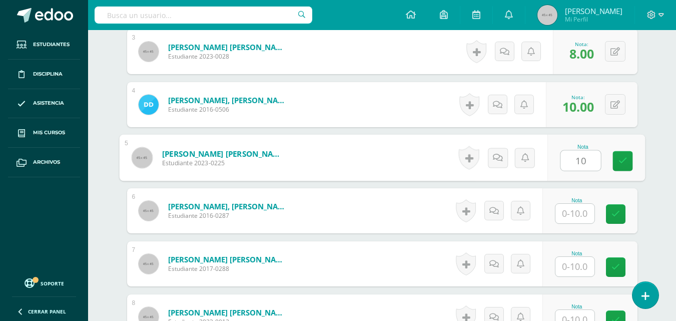
type input "10"
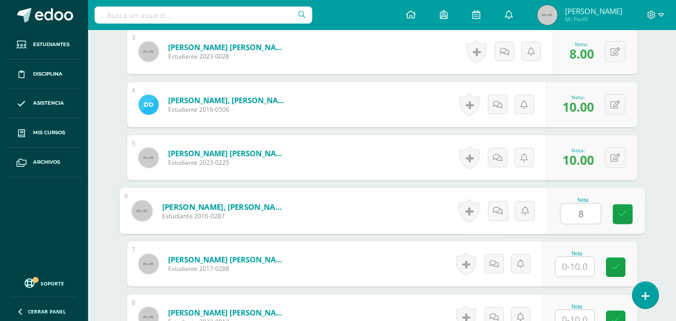
type input "8"
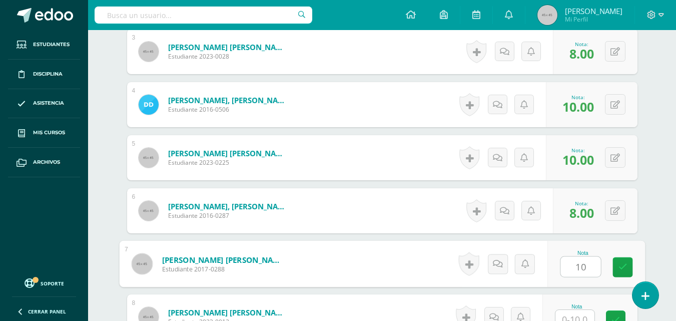
type input "10"
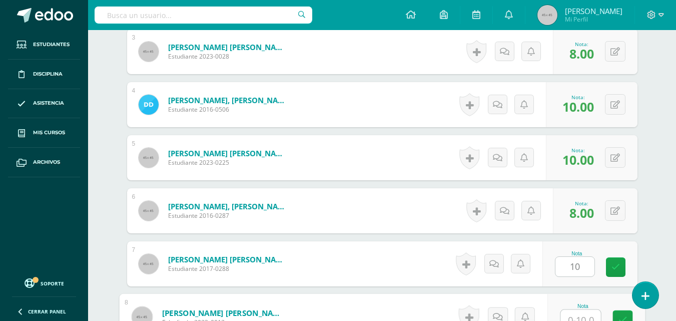
scroll to position [443, 0]
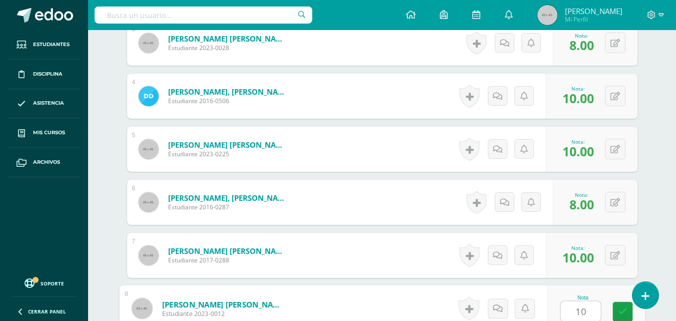
type input "10"
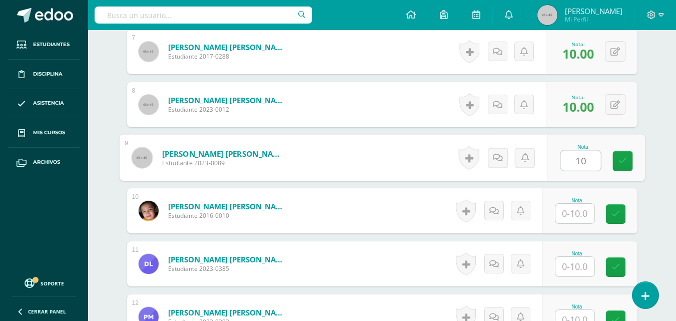
type input "10"
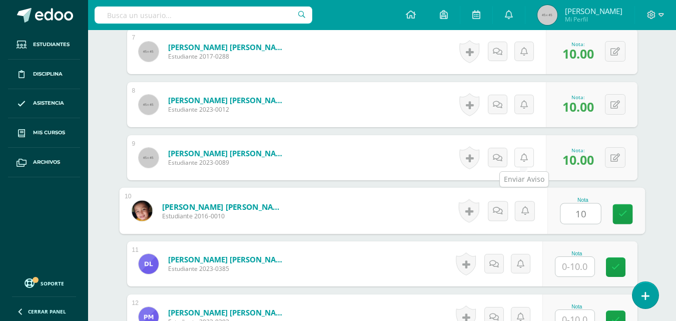
type input "10"
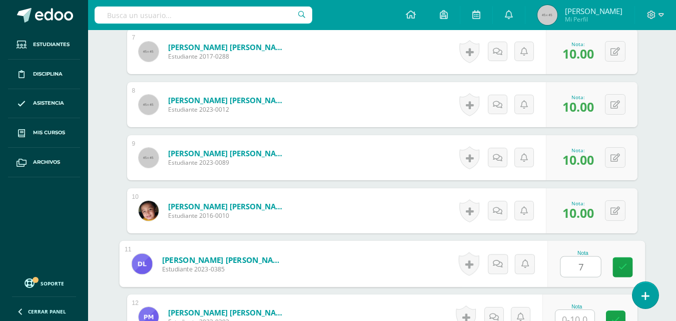
type input "7"
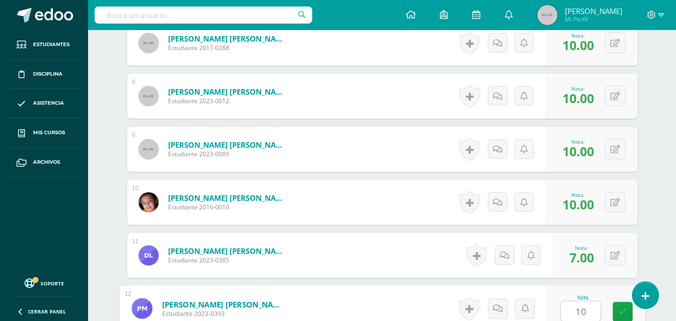
type input "10"
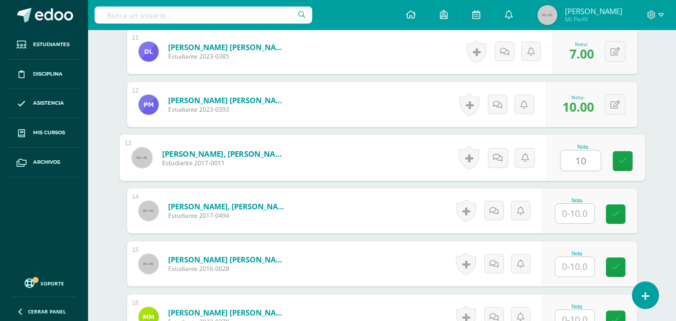
type input "10"
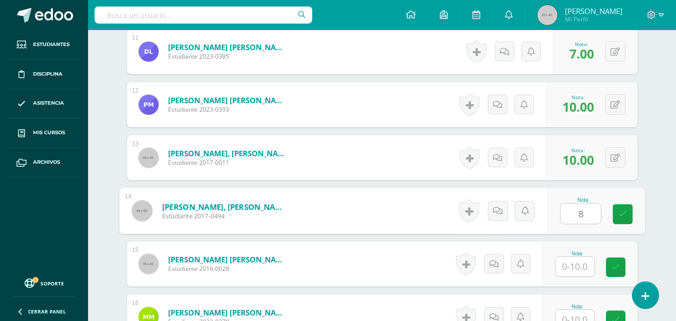
type input "8"
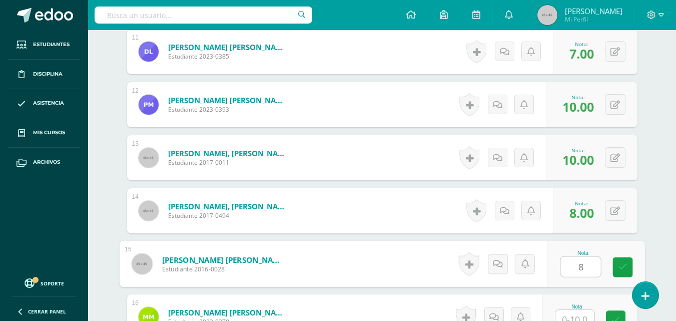
type input "8"
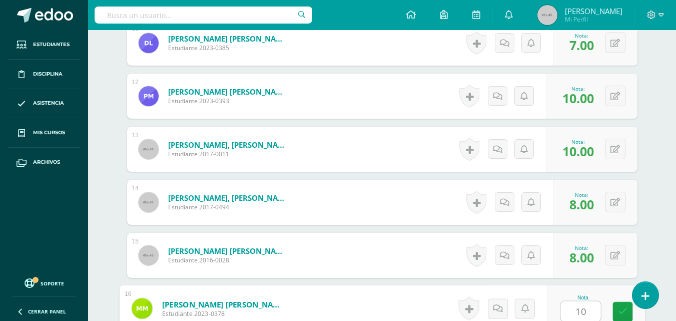
type input "10"
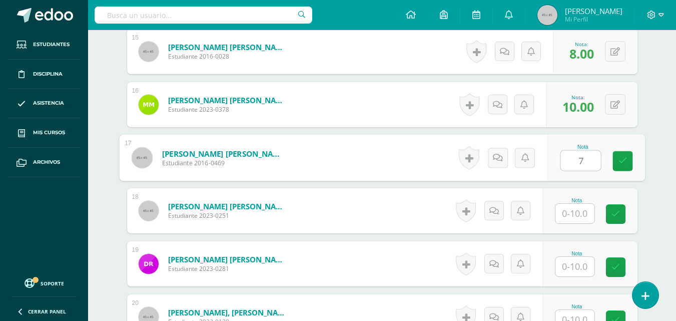
type input "7"
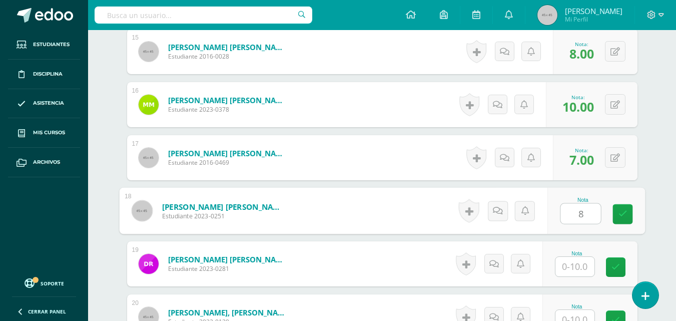
type input "8"
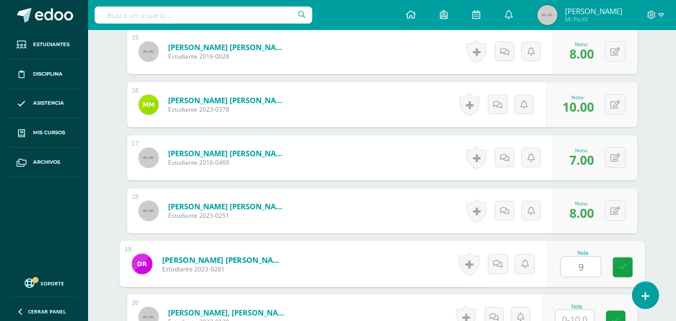
type input "9"
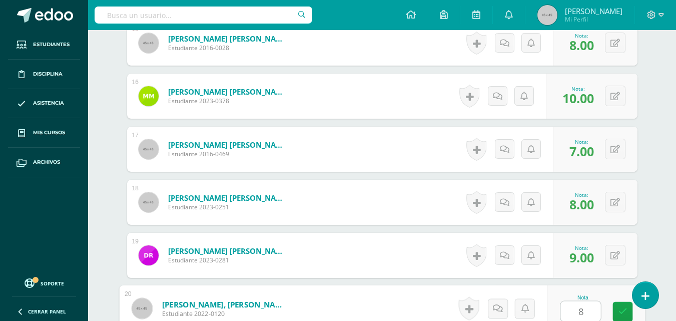
type input "8"
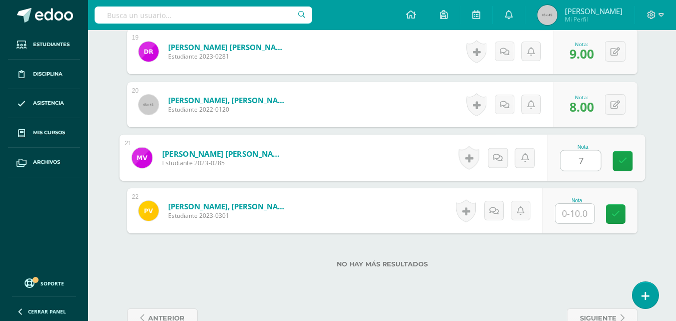
type input "7"
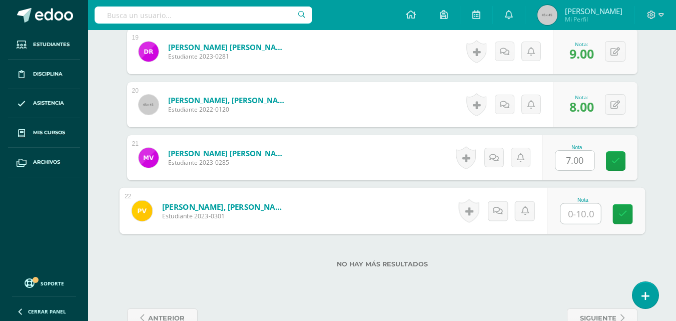
type input "6"
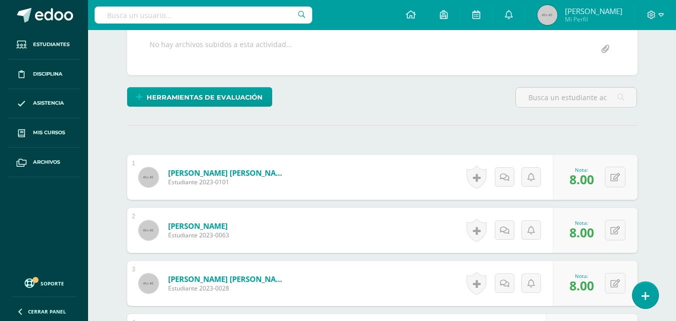
scroll to position [0, 0]
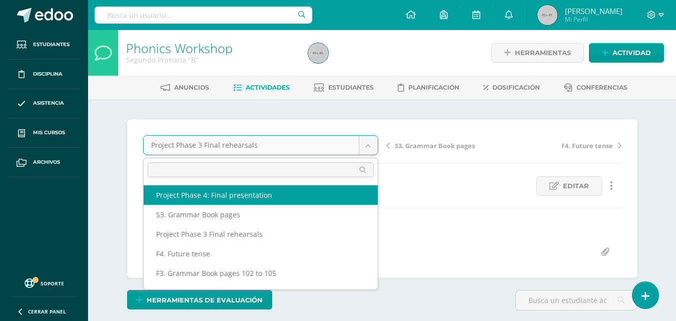
select select "/dashboard/teacher/grade-activity/47950/"
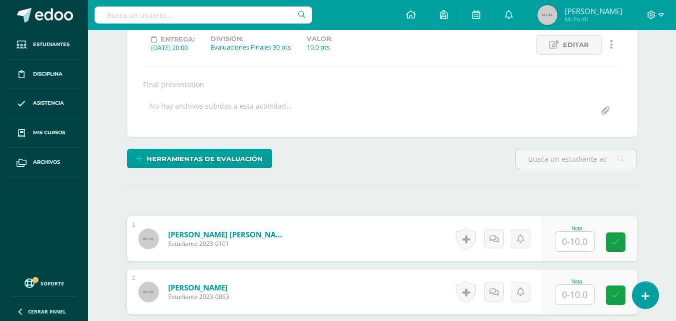
scroll to position [216, 0]
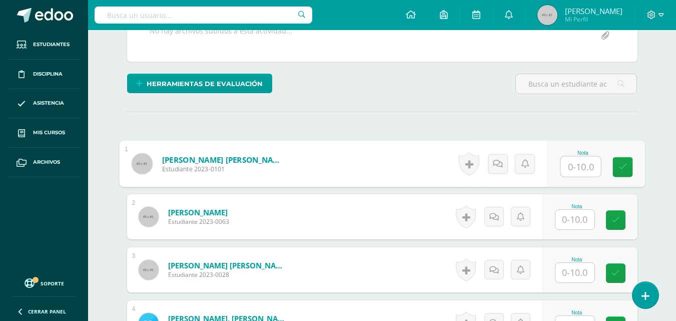
click at [574, 162] on input "text" at bounding box center [580, 167] width 40 height 20
type input "10"
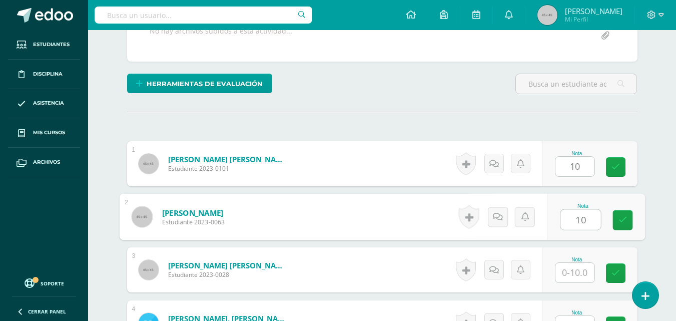
scroll to position [217, 0]
type input "10"
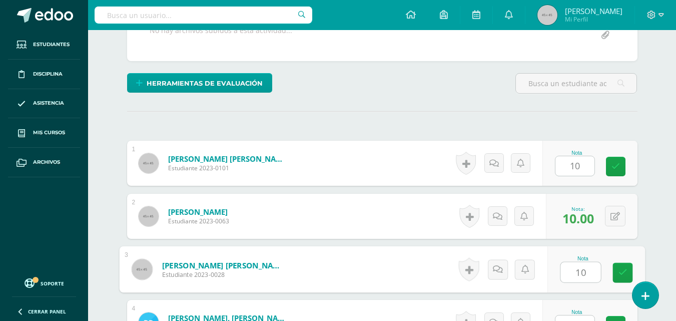
type input "10"
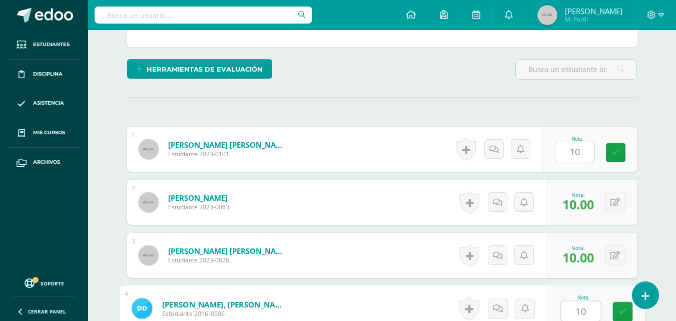
type input "10"
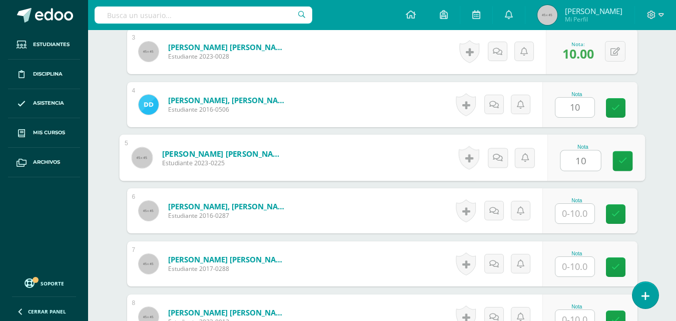
type input "10"
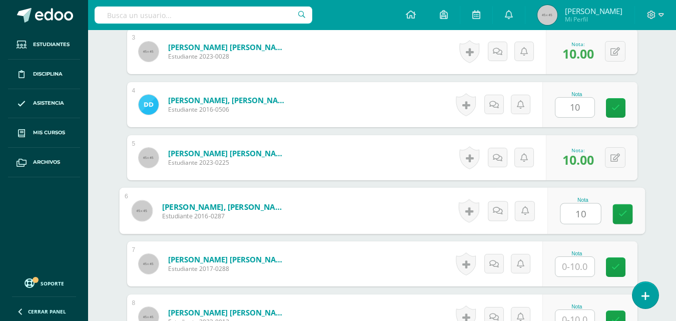
type input "10"
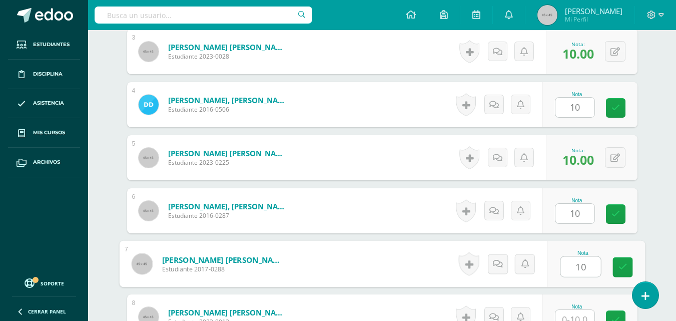
type input "10"
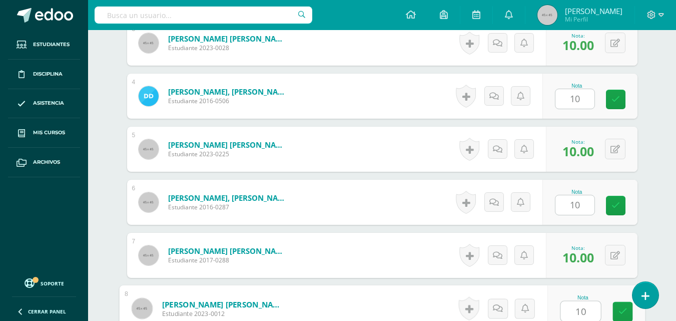
type input "10"
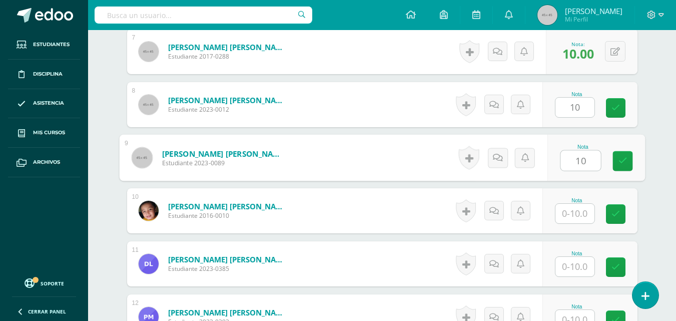
scroll to position [647, 0]
type input "10"
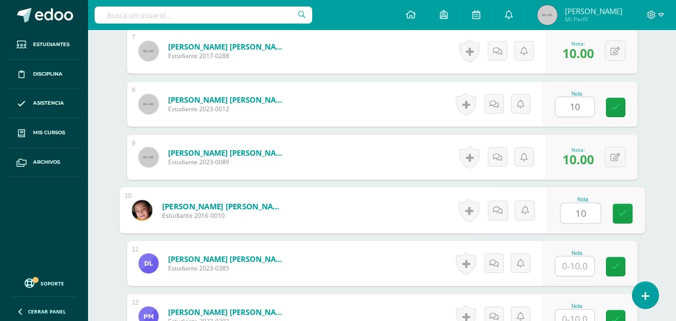
type input "10"
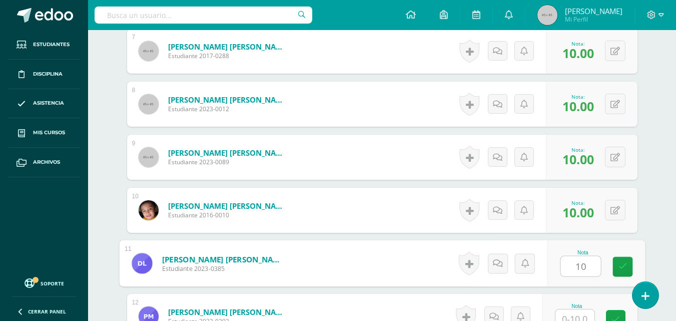
type input "10"
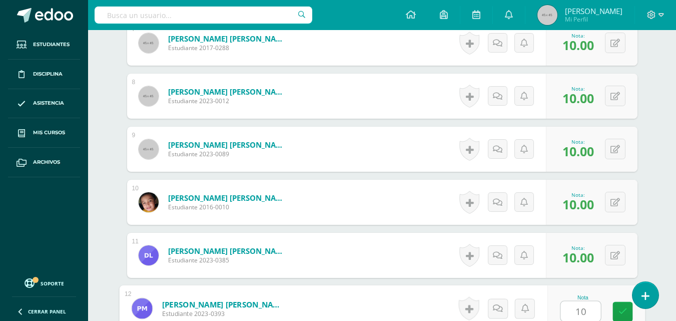
type input "10"
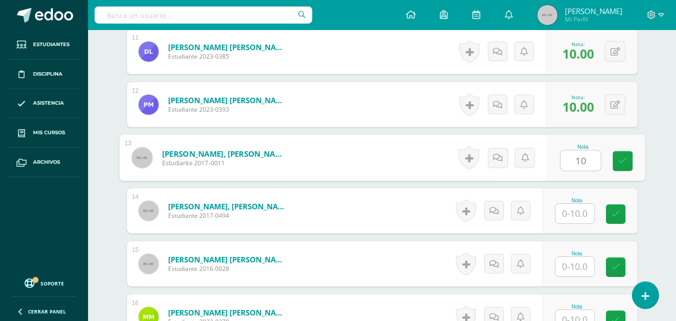
type input "10"
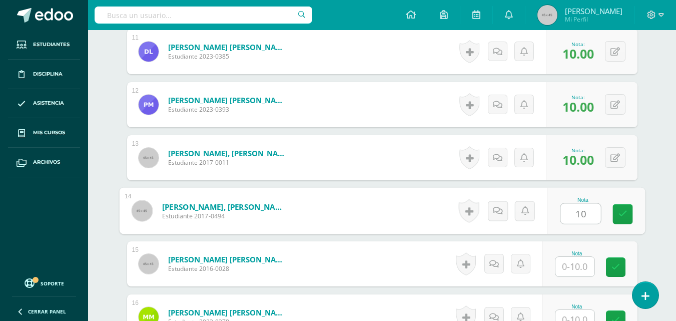
type input "10"
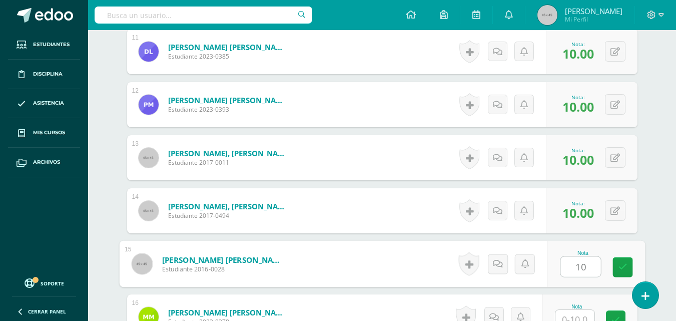
type input "10"
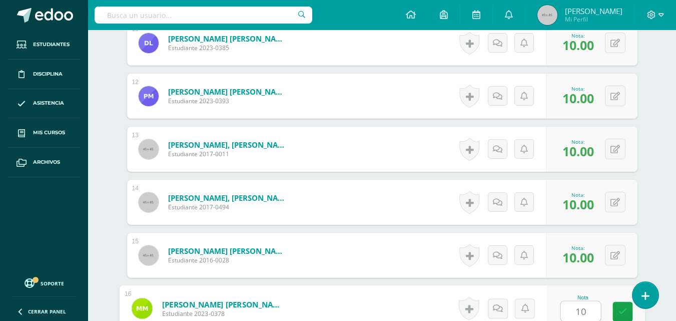
type input "10"
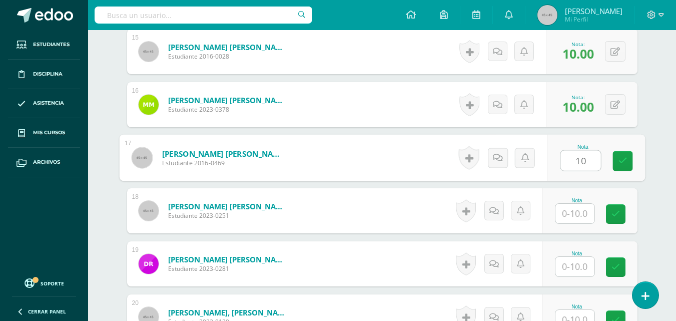
type input "10"
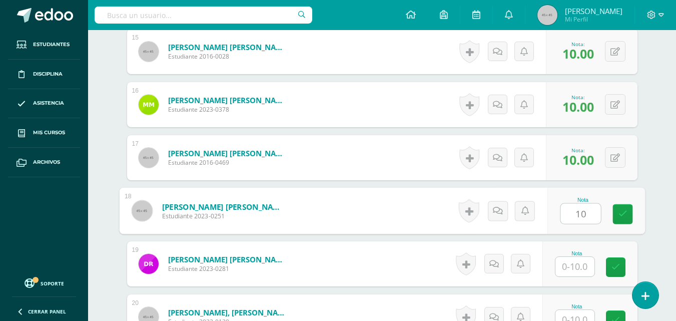
type input "10"
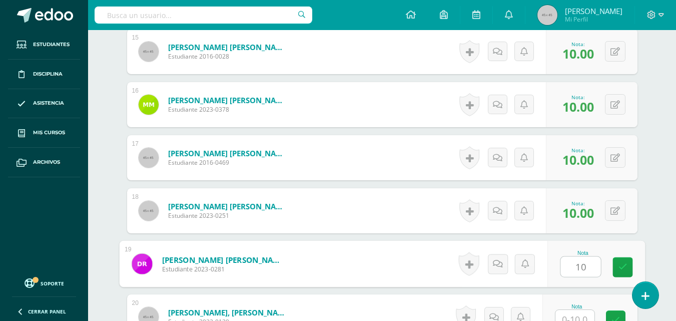
type input "10"
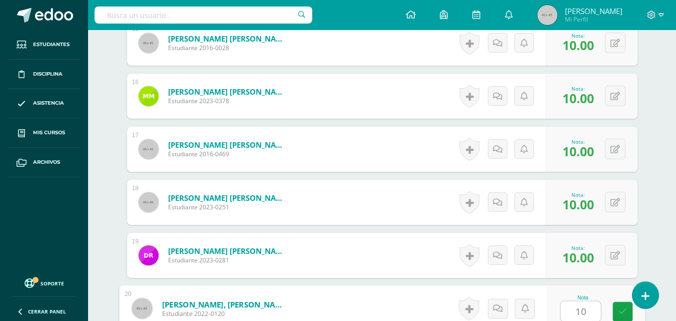
type input "10"
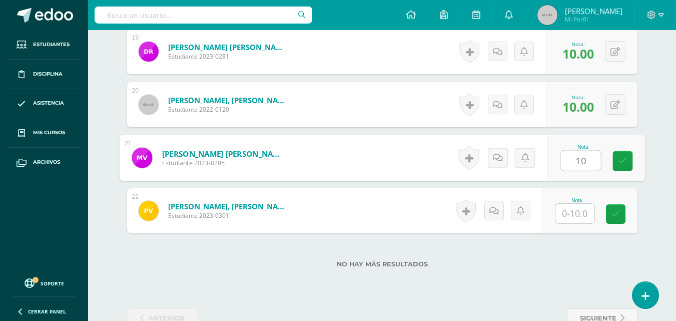
type input "10"
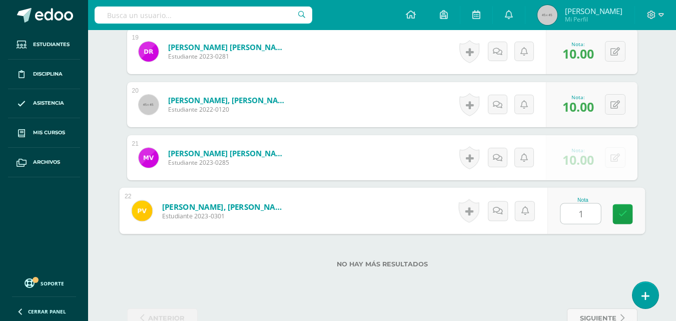
type input "10"
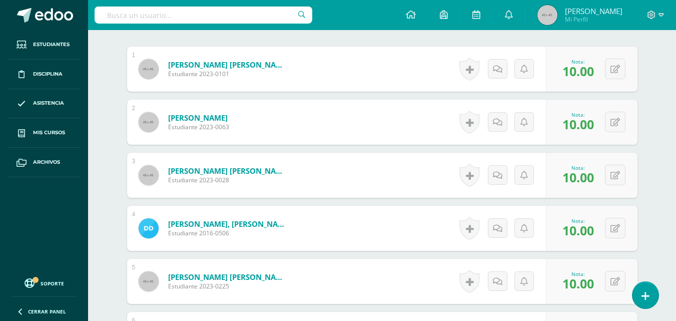
scroll to position [0, 0]
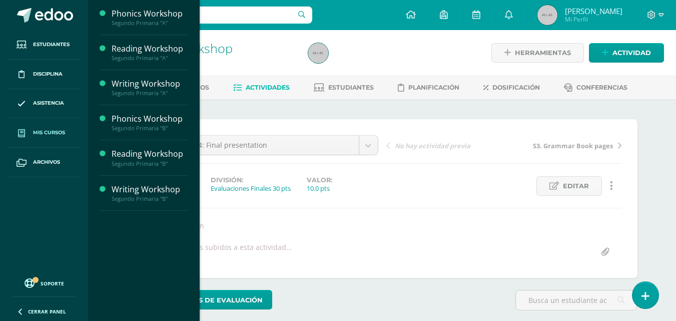
click at [54, 134] on span "Mis cursos" at bounding box center [49, 133] width 32 height 8
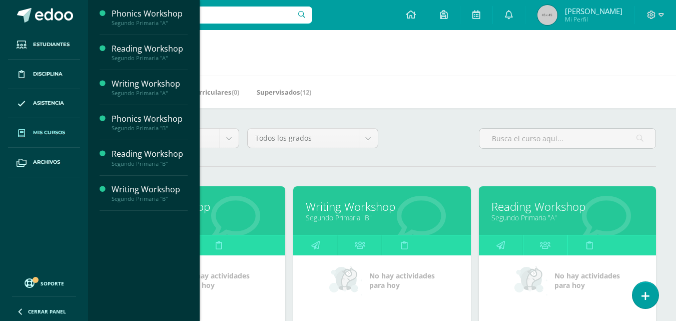
click at [231, 208] on link "Writing Workshop" at bounding box center [197, 207] width 152 height 16
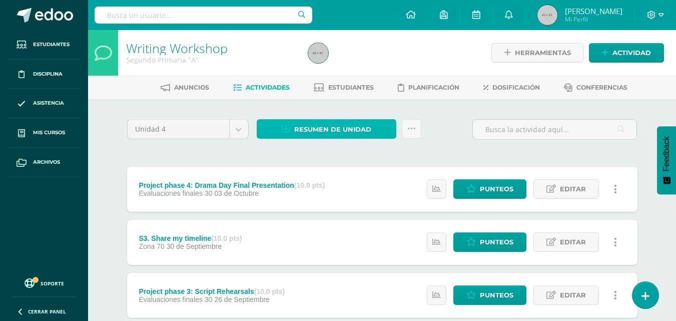
click at [349, 132] on span "Resumen de unidad" at bounding box center [332, 129] width 77 height 19
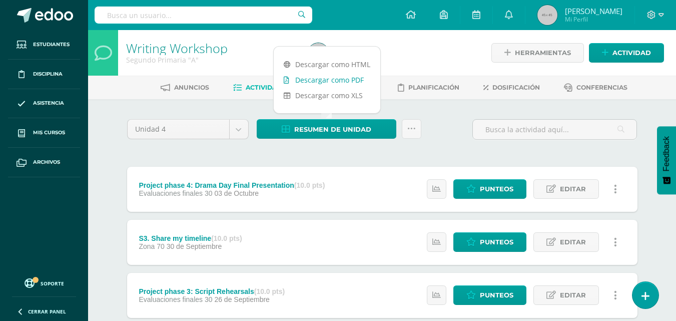
click at [321, 78] on link "Descargar como PDF" at bounding box center [327, 80] width 107 height 16
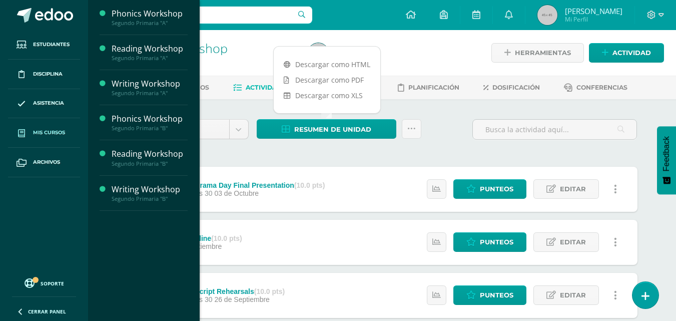
click at [46, 137] on link "Mis cursos" at bounding box center [44, 133] width 72 height 30
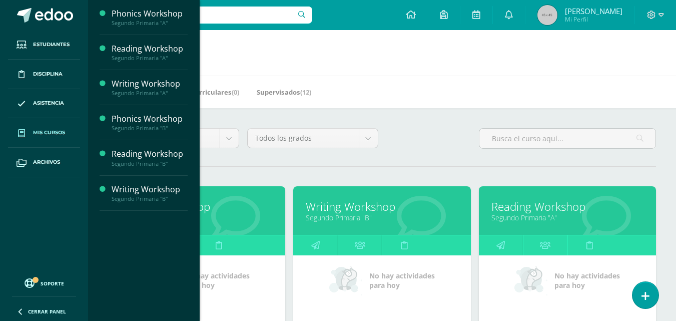
click at [363, 211] on link "Writing Workshop" at bounding box center [382, 207] width 152 height 16
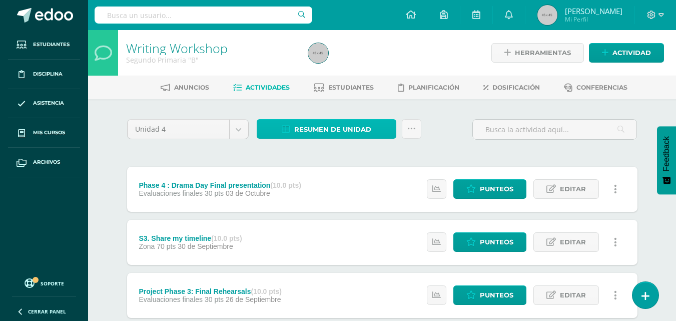
click at [313, 135] on span "Resumen de unidad" at bounding box center [332, 129] width 77 height 19
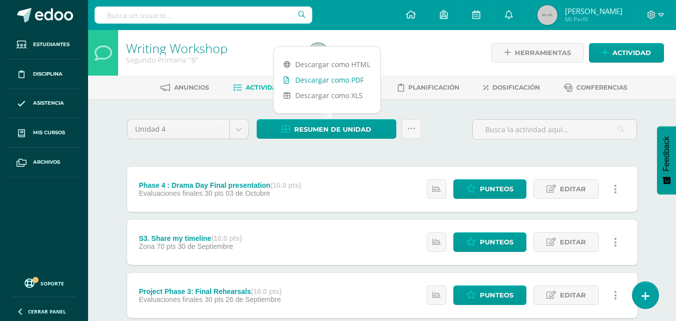
click at [304, 84] on link "Descargar como PDF" at bounding box center [327, 80] width 107 height 16
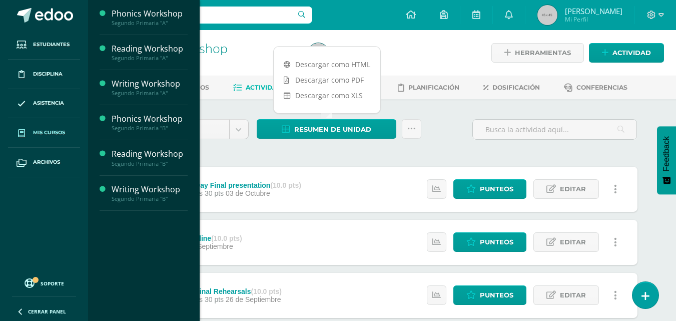
click at [42, 140] on link "Mis cursos" at bounding box center [44, 133] width 72 height 30
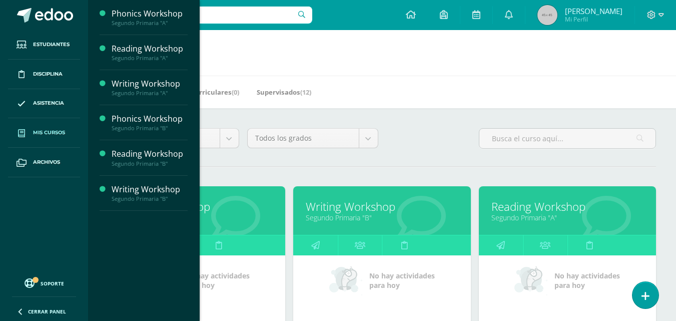
click at [519, 209] on link "Reading Workshop" at bounding box center [567, 207] width 152 height 16
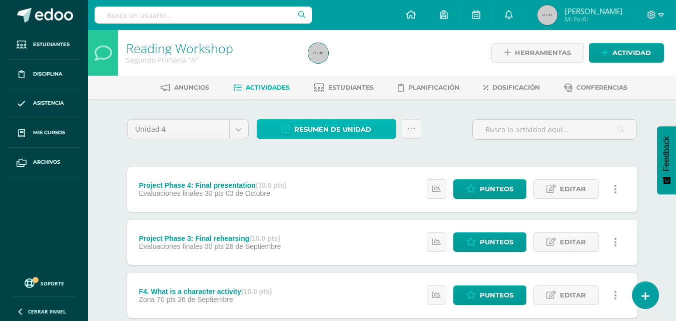
click at [358, 123] on span "Resumen de unidad" at bounding box center [332, 129] width 77 height 19
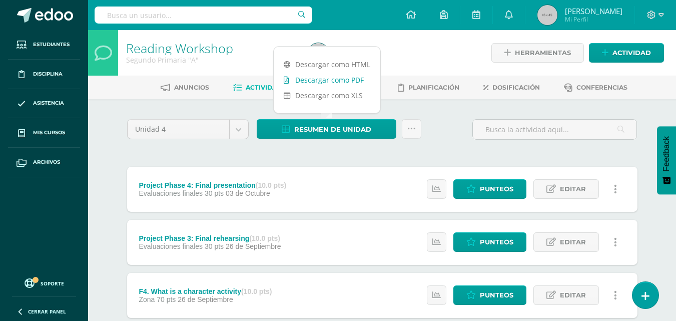
click at [336, 77] on link "Descargar como PDF" at bounding box center [327, 80] width 107 height 16
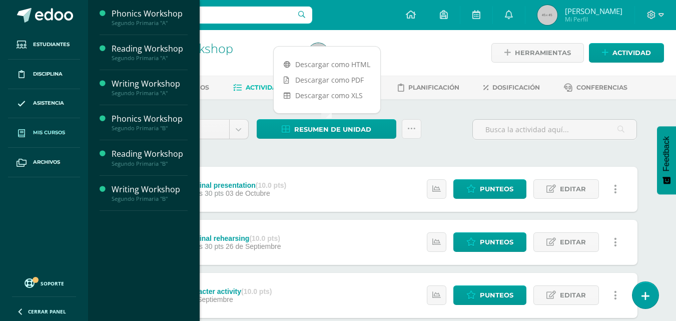
click at [39, 132] on span "Mis cursos" at bounding box center [49, 133] width 32 height 8
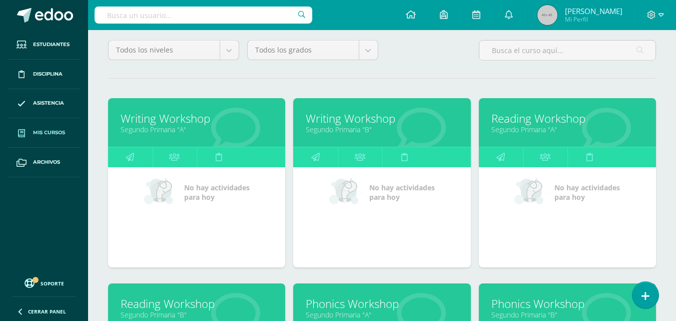
scroll to position [89, 0]
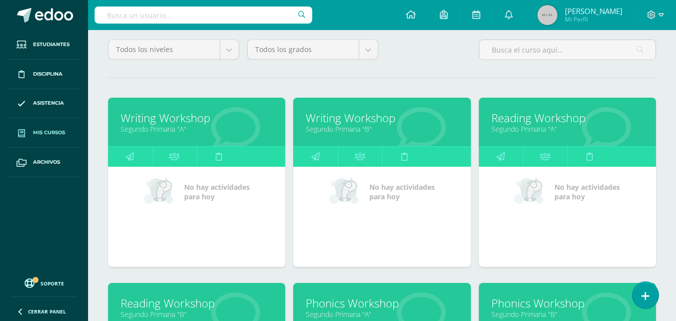
click at [235, 302] on link "Reading Workshop" at bounding box center [197, 303] width 152 height 16
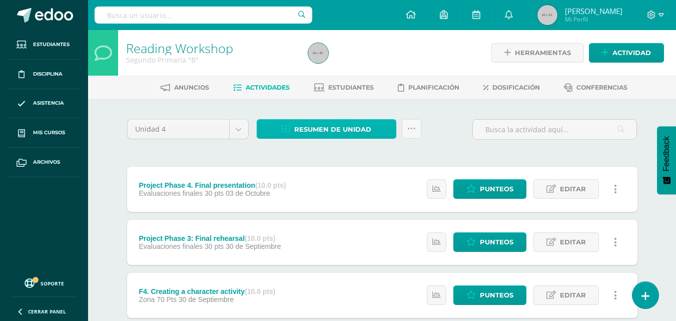
click at [339, 131] on span "Resumen de unidad" at bounding box center [332, 129] width 77 height 19
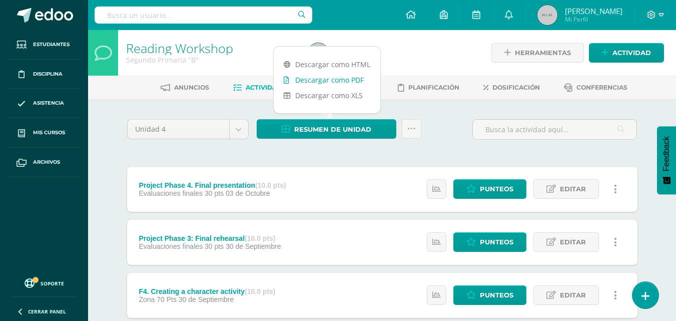
click at [322, 82] on link "Descargar como PDF" at bounding box center [327, 80] width 107 height 16
